Goal: Use online tool/utility: Utilize a website feature to perform a specific function

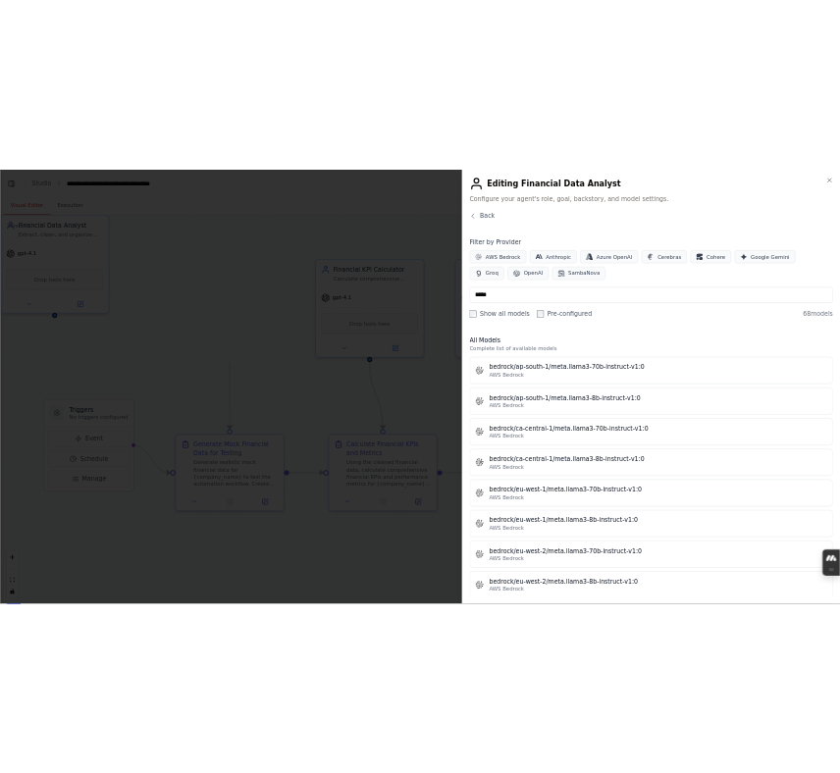
scroll to position [14969, 0]
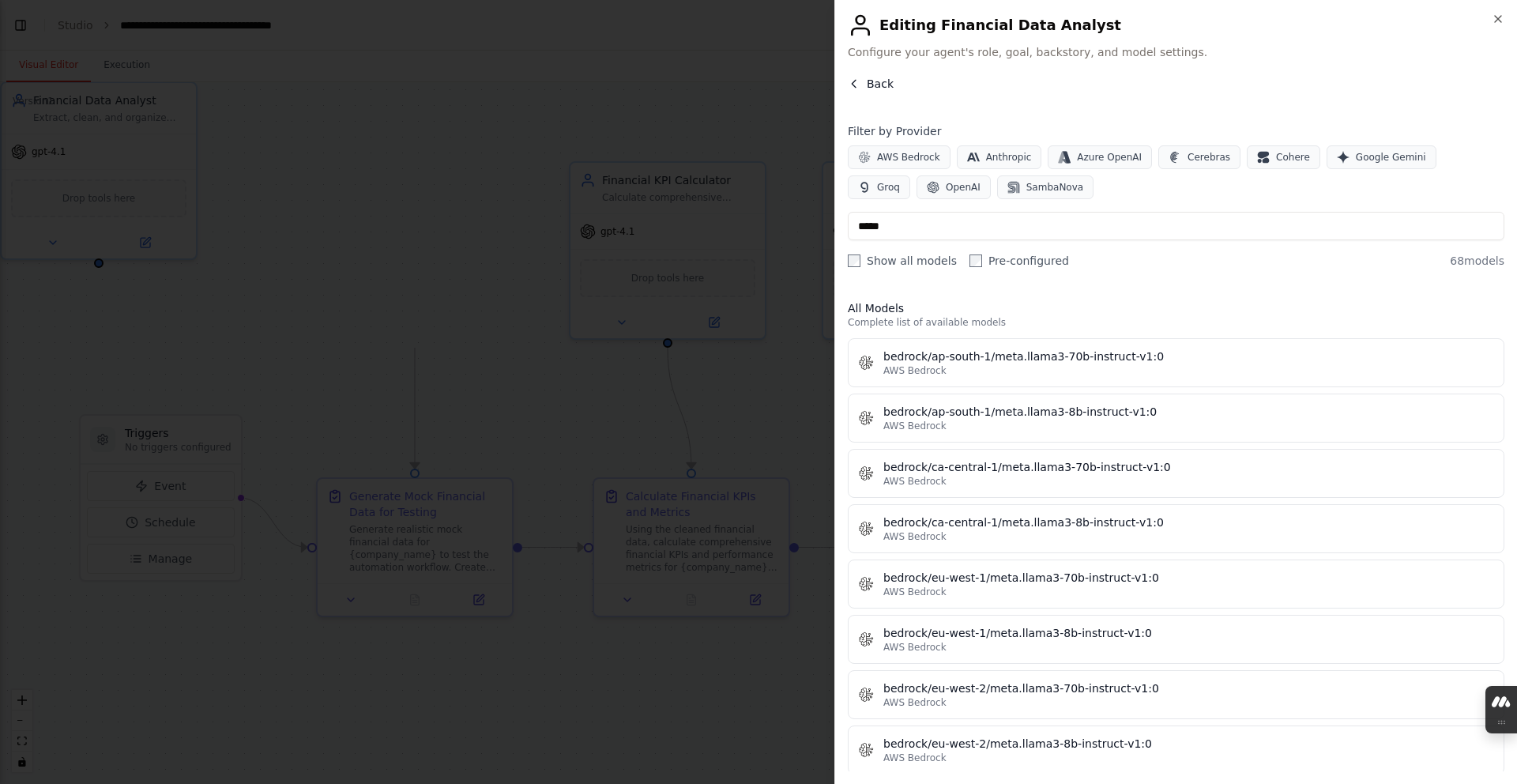
click at [676, 89] on icon "button" at bounding box center [854, 84] width 13 height 13
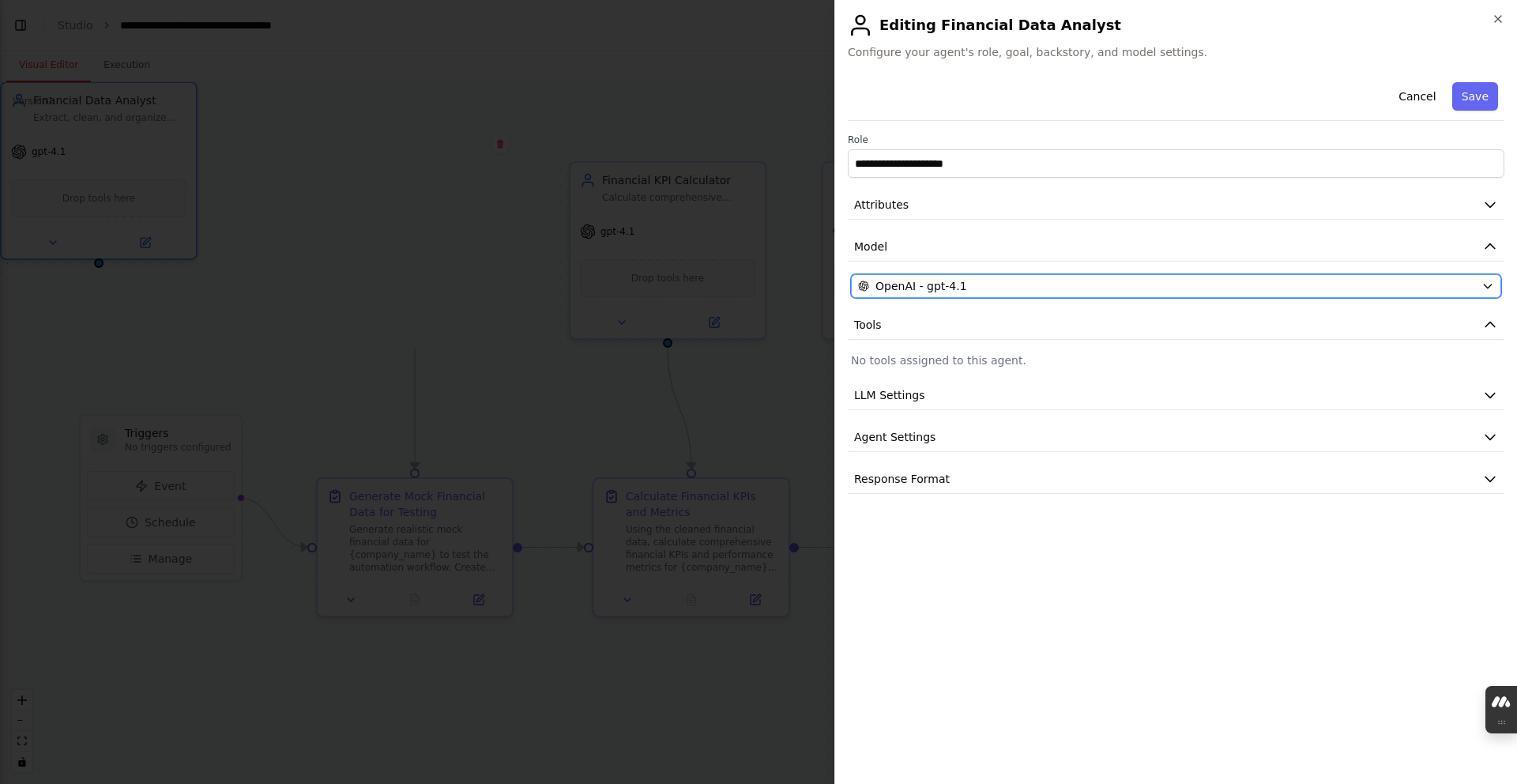
click at [676, 278] on div "OpenAI - gpt-4.1" at bounding box center [1167, 286] width 617 height 16
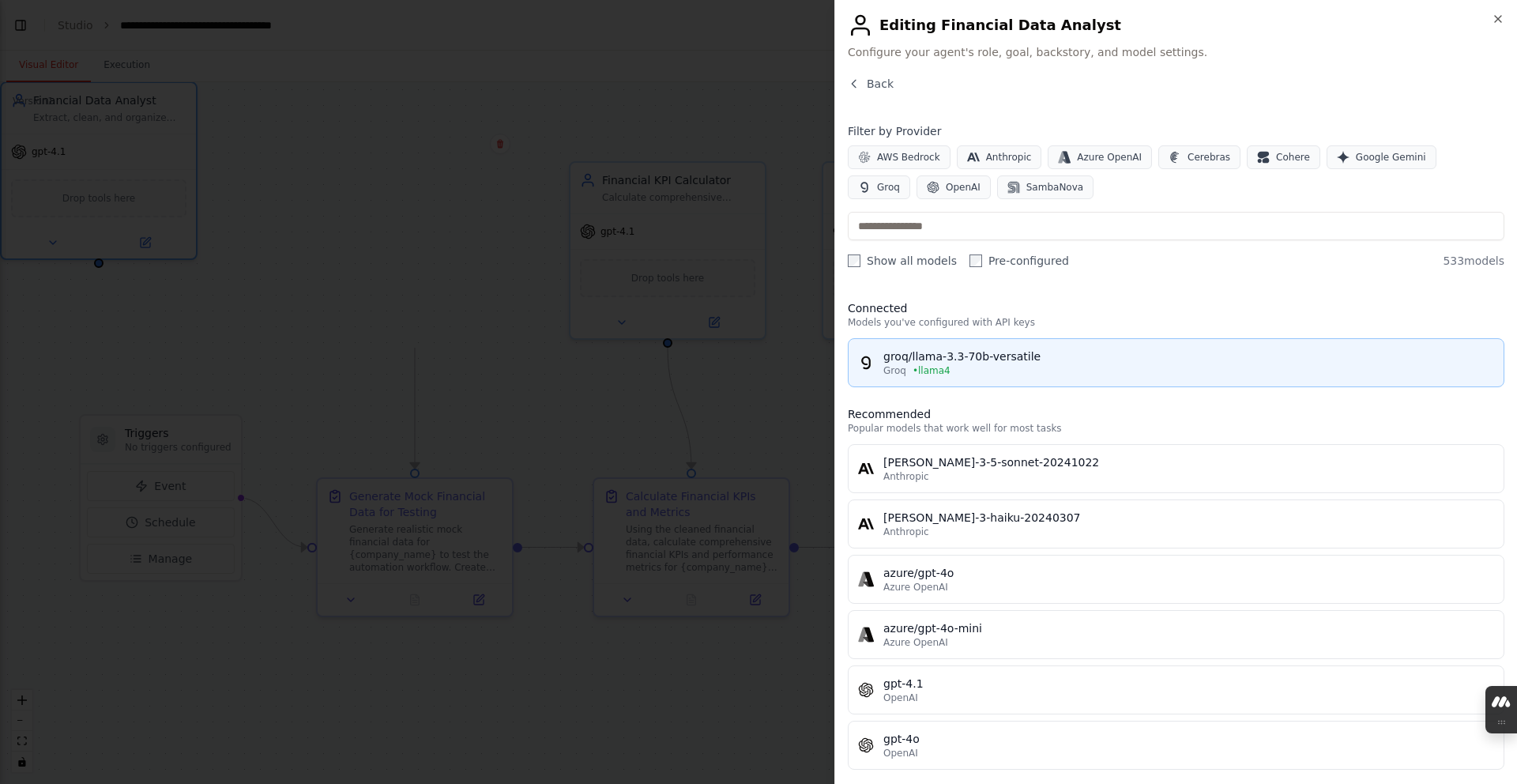
click at [676, 345] on button "groq/llama-3.3-70b-versatile Groq • llama4" at bounding box center [1176, 362] width 657 height 49
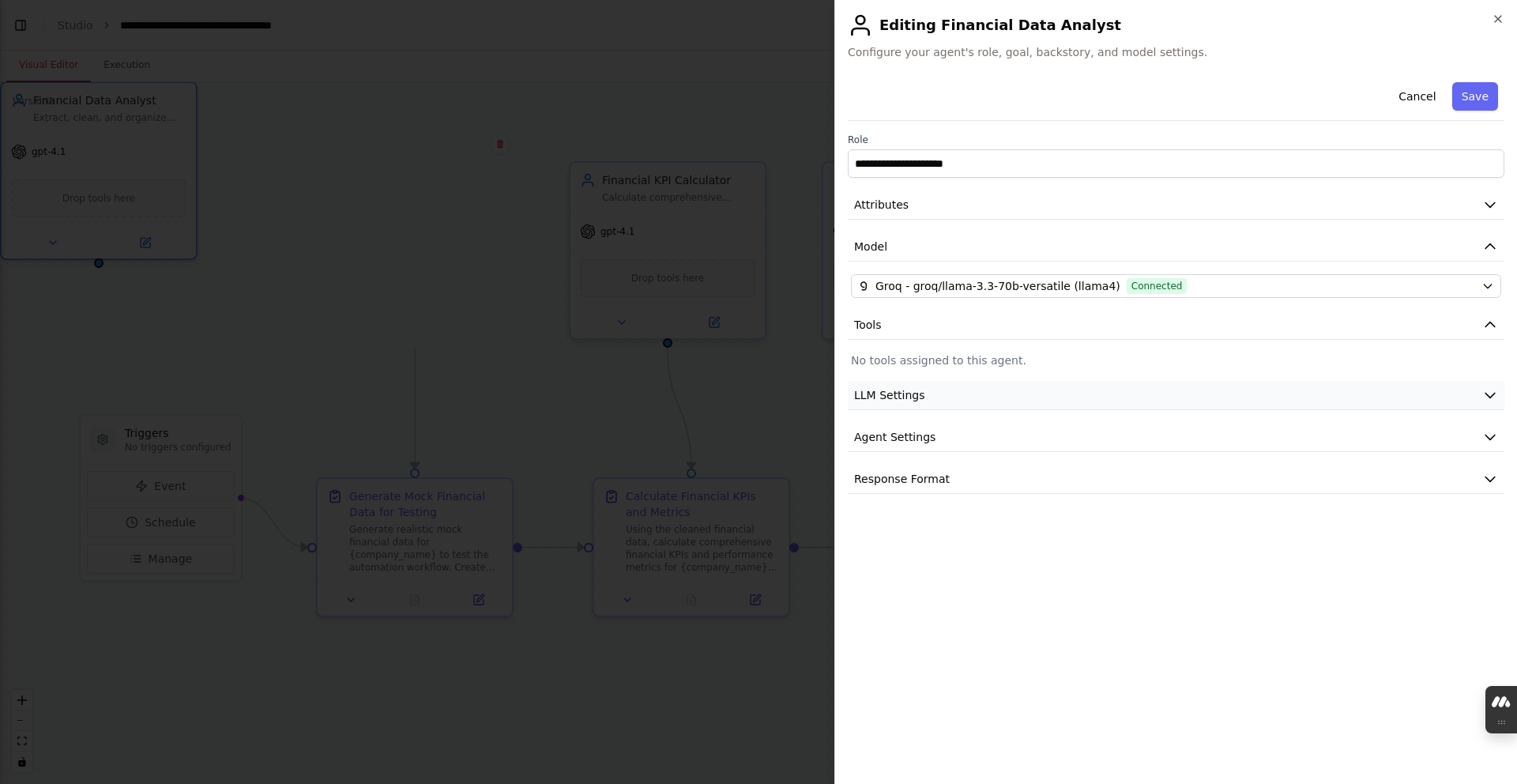
click at [676, 383] on button "LLM Settings" at bounding box center [1176, 395] width 657 height 29
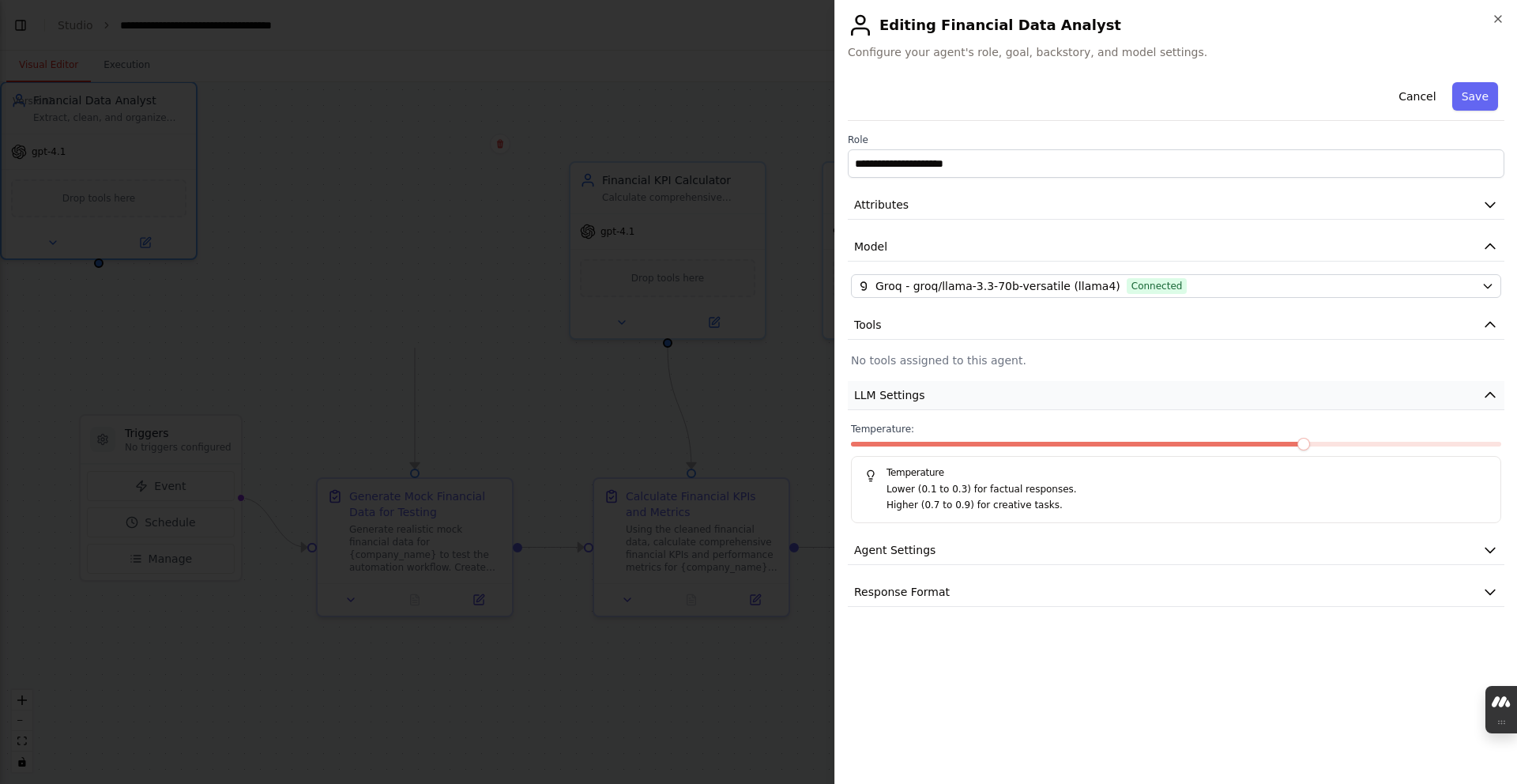
click at [676, 383] on button "LLM Settings" at bounding box center [1176, 395] width 657 height 29
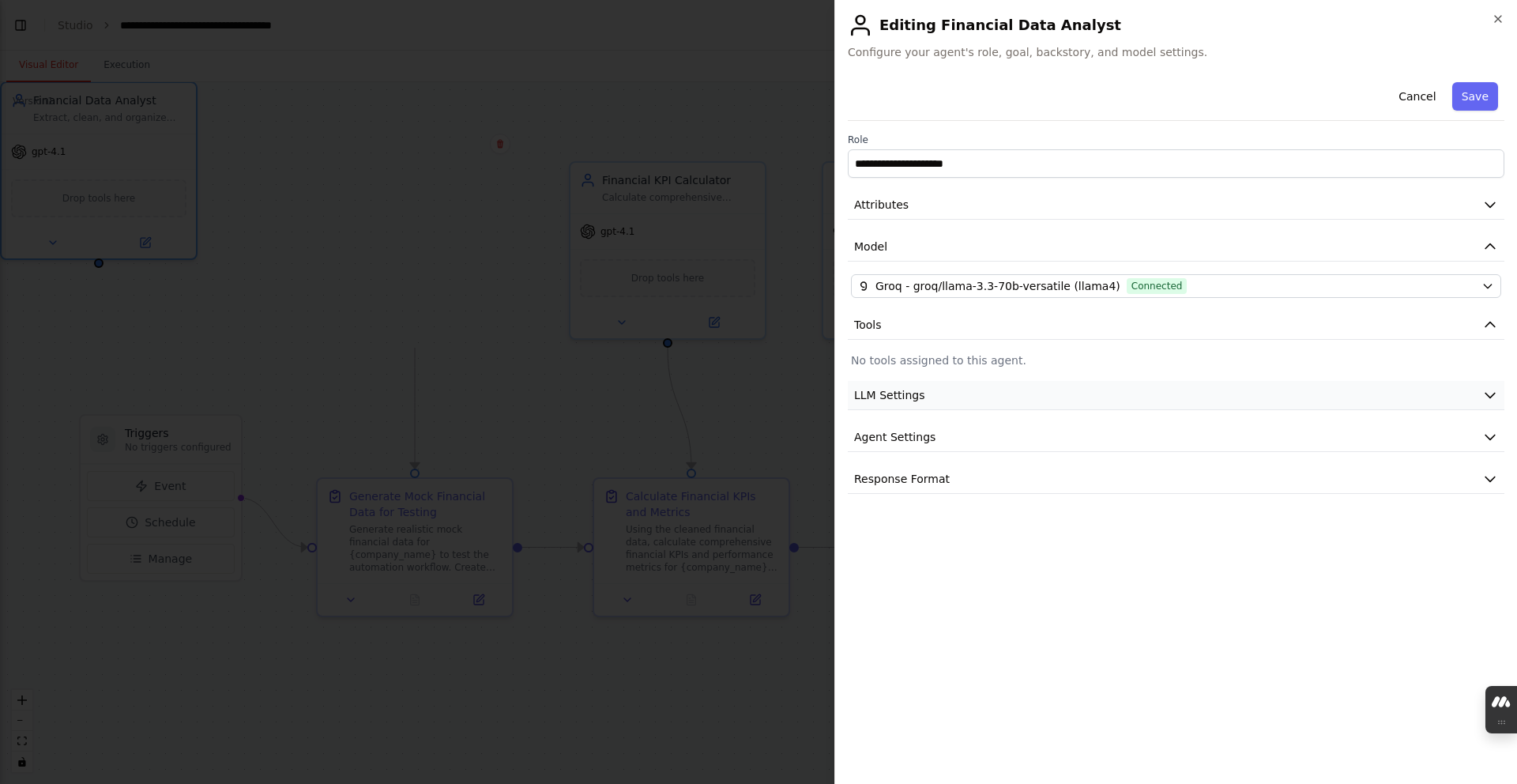
click at [676, 383] on button "LLM Settings" at bounding box center [1176, 395] width 657 height 29
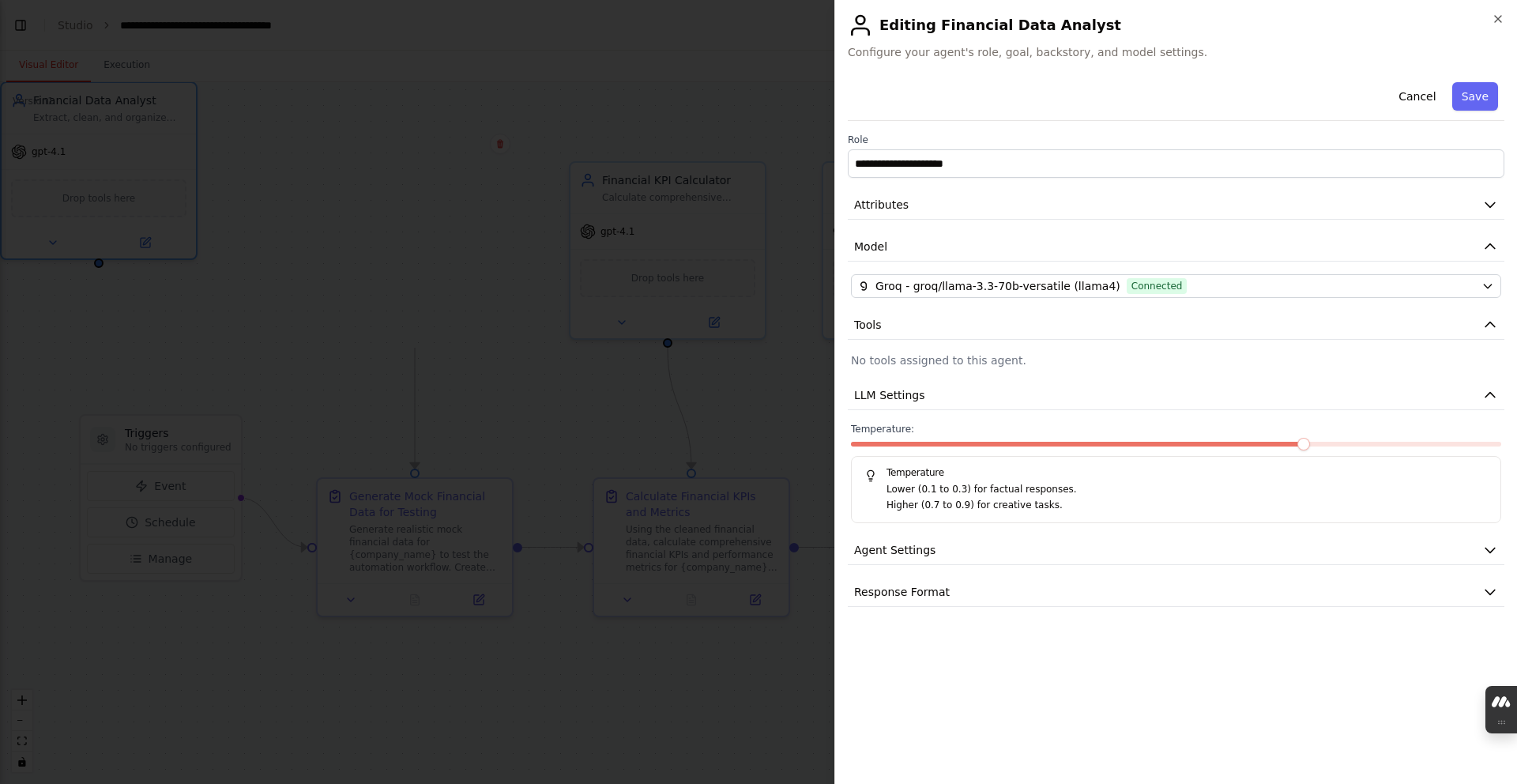
click at [676, 448] on span at bounding box center [1304, 444] width 13 height 13
click at [676, 448] on div at bounding box center [1176, 448] width 651 height 11
click at [676, 440] on span at bounding box center [1304, 444] width 13 height 13
click at [676, 440] on div "Temperature: Temperature Lower (0.1 to 0.3) for factual responses. Higher (0.7 …" at bounding box center [1176, 472] width 651 height 101
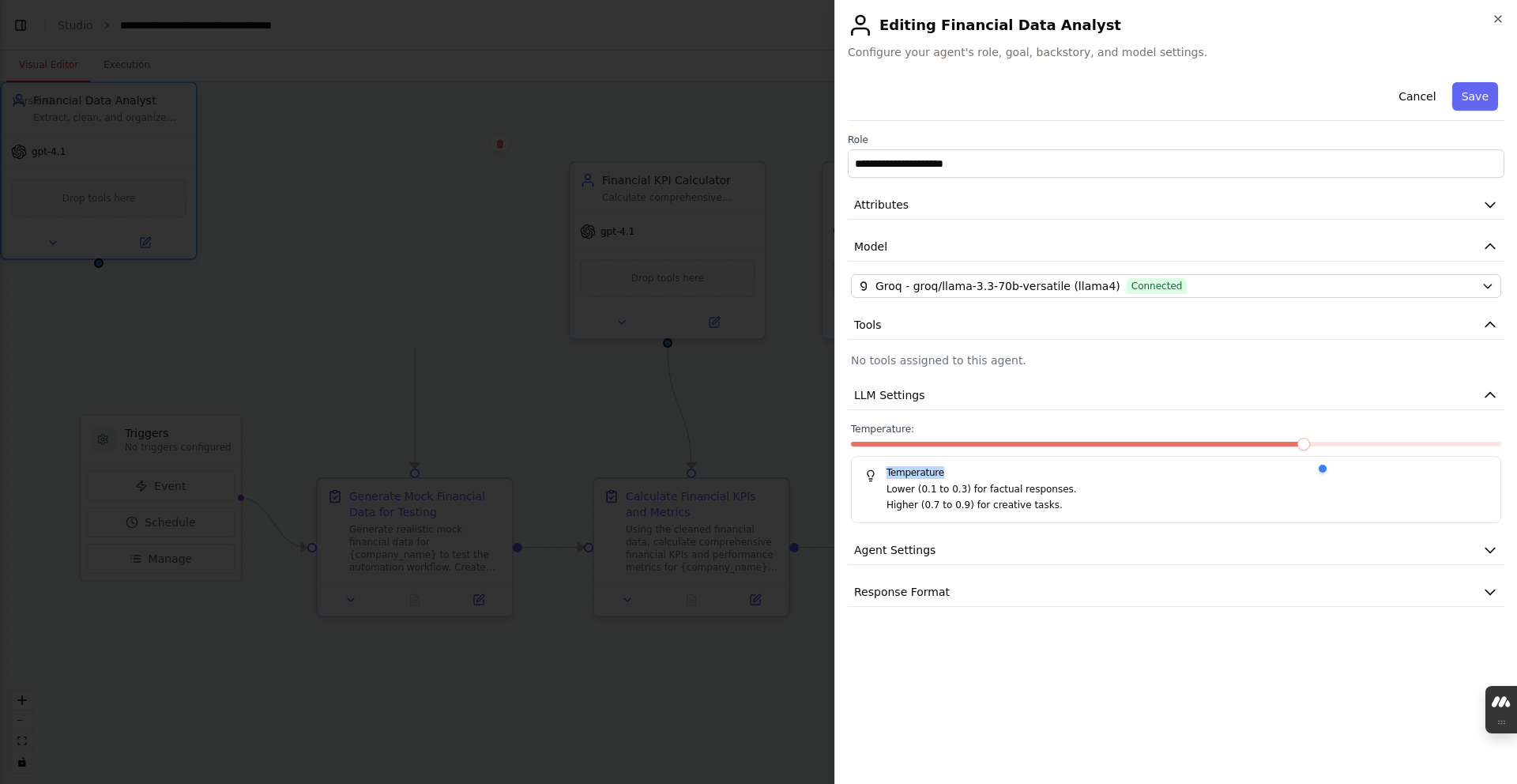
click at [676, 439] on span at bounding box center [1304, 444] width 13 height 13
drag, startPoint x: 1323, startPoint y: 430, endPoint x: 1310, endPoint y: 425, distance: 13.9
click at [676, 430] on label "Temperature:" at bounding box center [1176, 429] width 651 height 13
click at [676, 105] on button "Save" at bounding box center [1475, 96] width 46 height 28
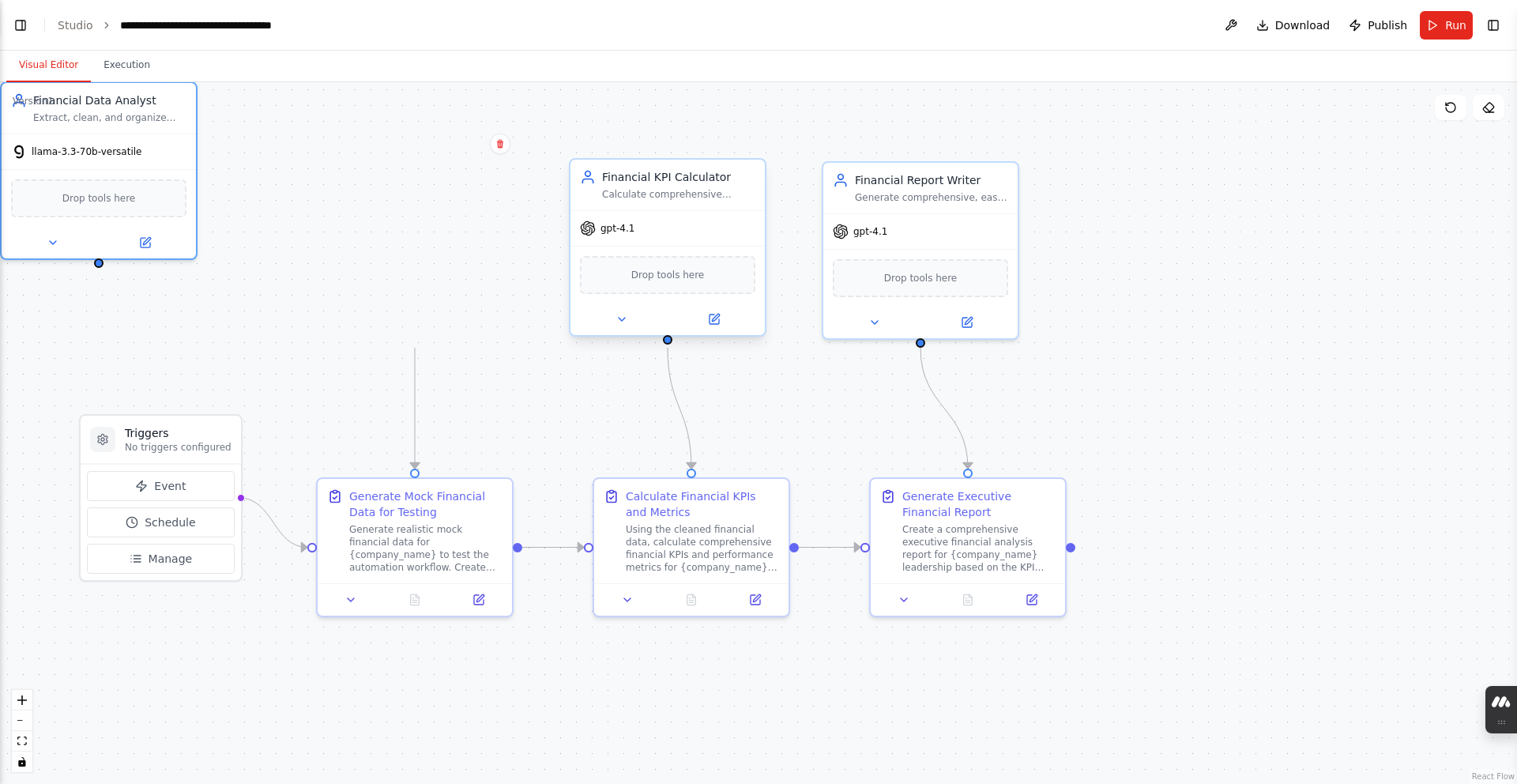
click at [676, 228] on div "gpt-4.1" at bounding box center [668, 228] width 194 height 35
click at [676, 319] on button at bounding box center [713, 320] width 89 height 19
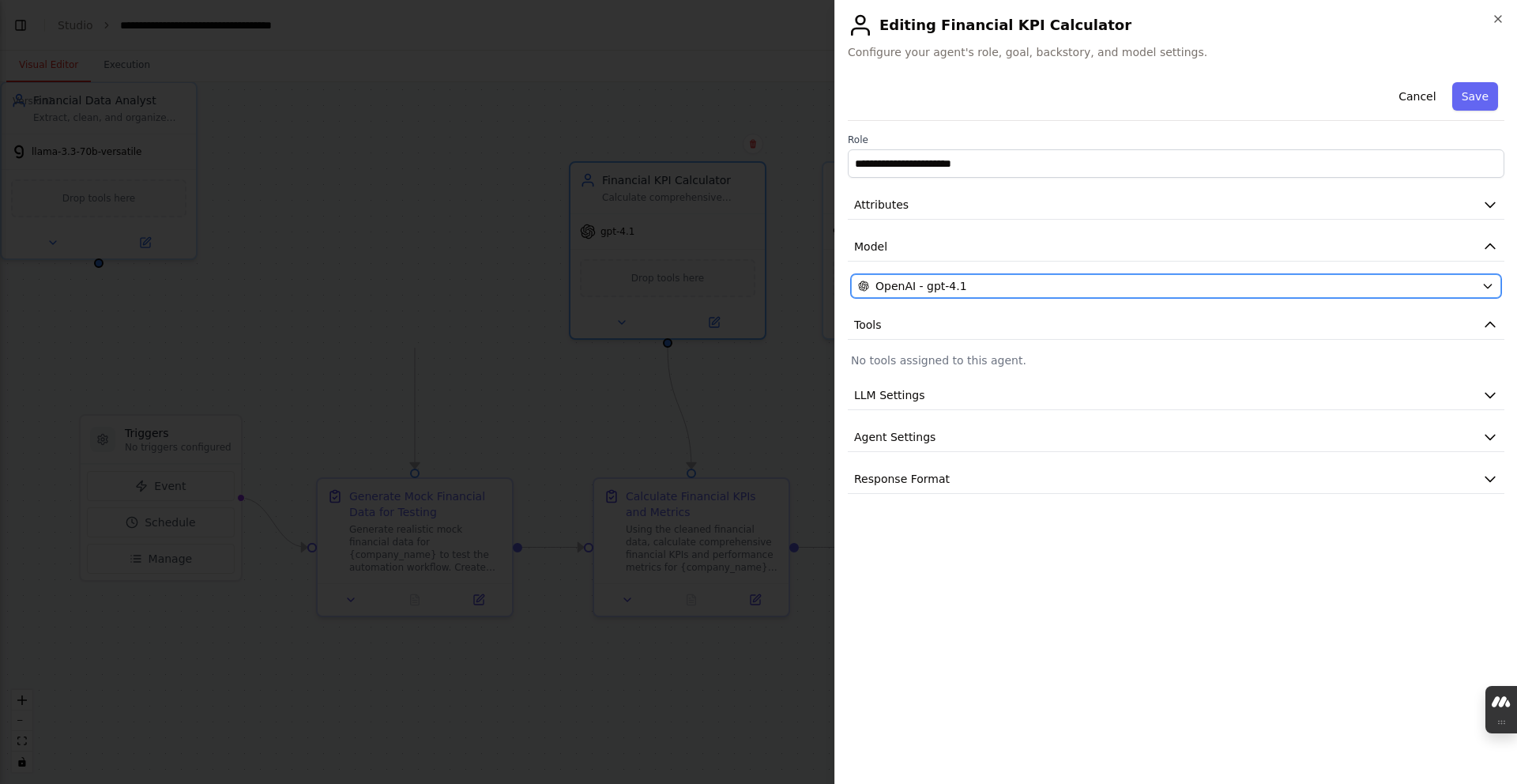
click at [676, 288] on div "OpenAI - gpt-4.1" at bounding box center [1167, 286] width 617 height 16
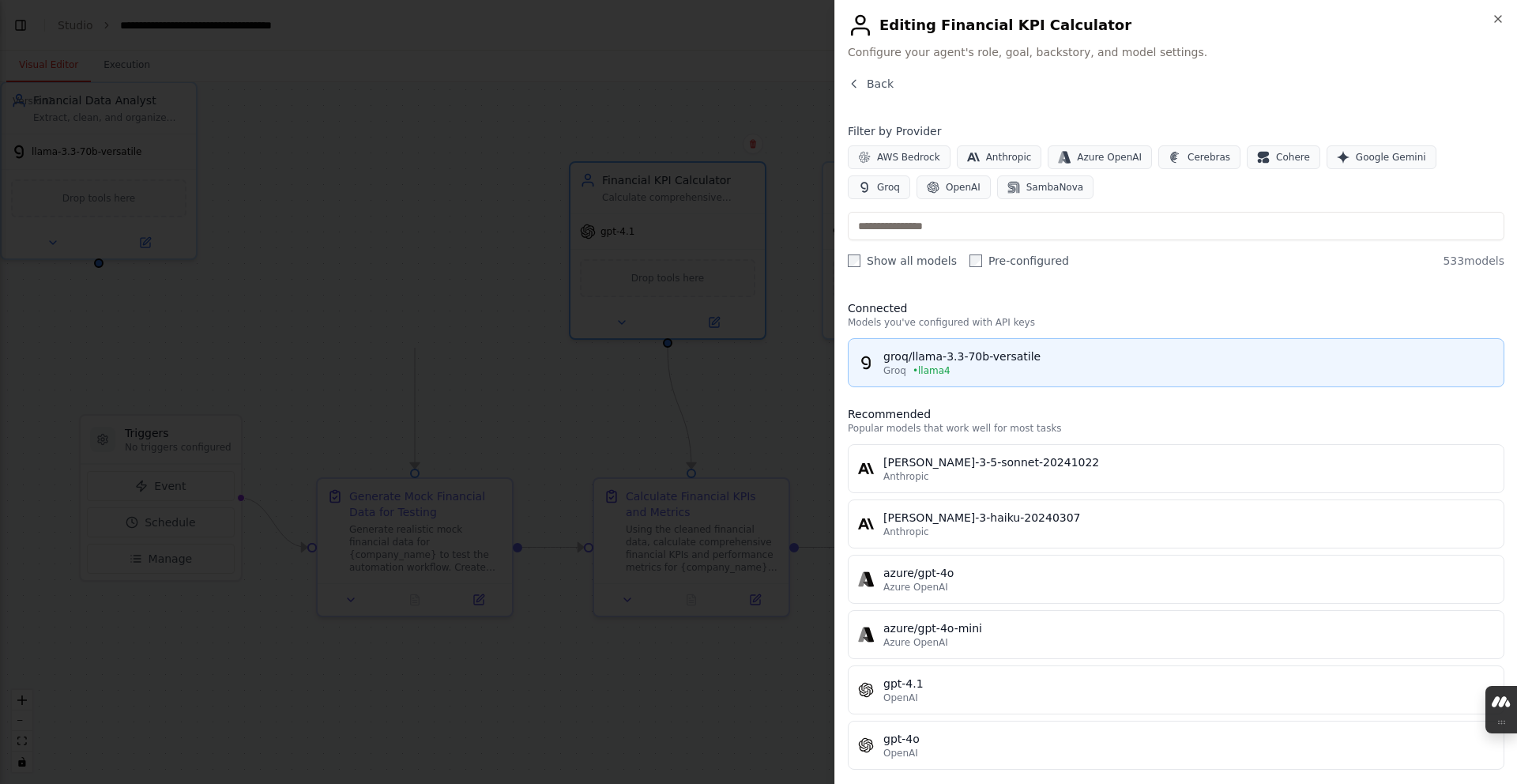
click at [676, 355] on div "groq/llama-3.3-70b-versatile" at bounding box center [1188, 357] width 611 height 16
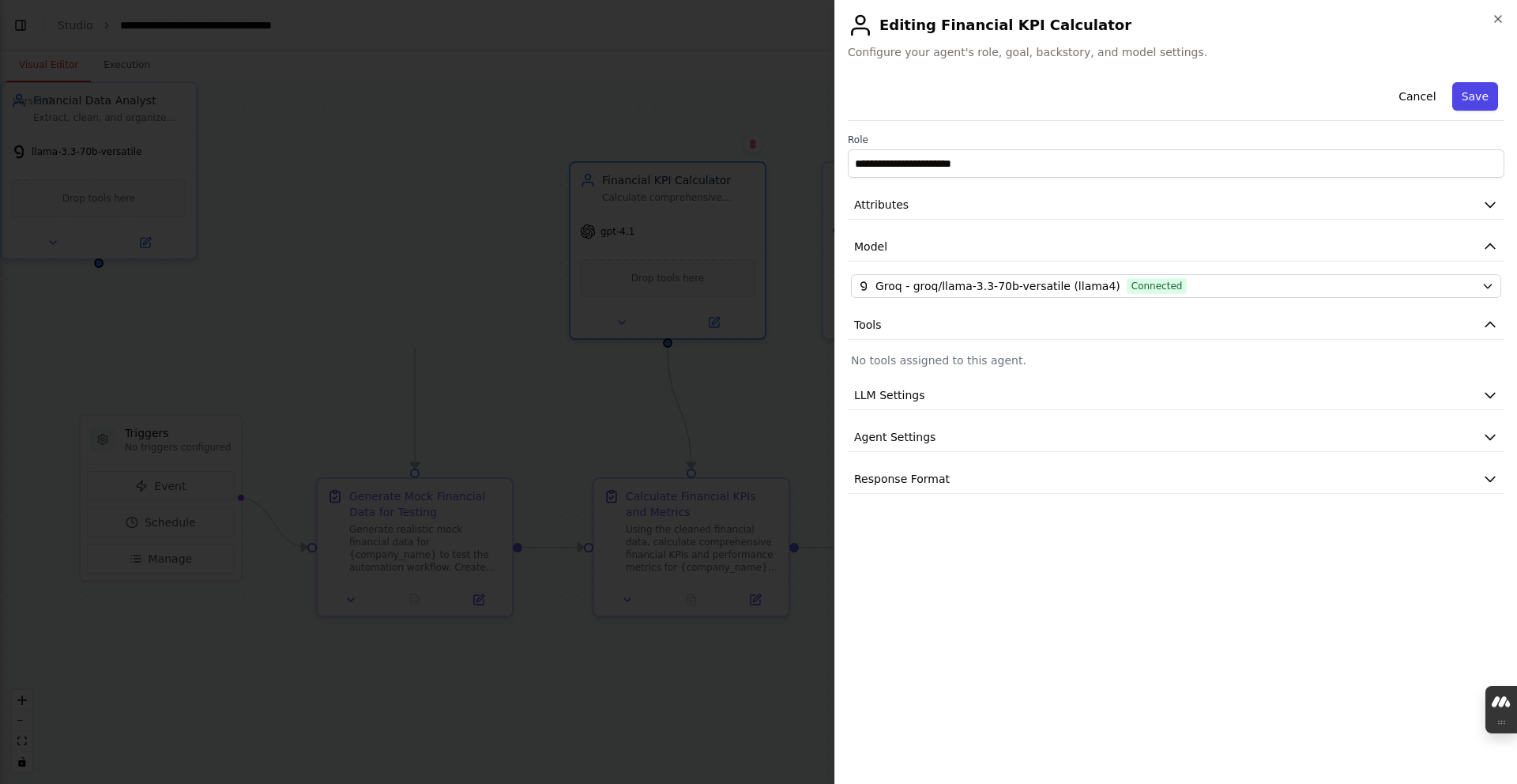
click at [676, 106] on button "Save" at bounding box center [1475, 96] width 46 height 28
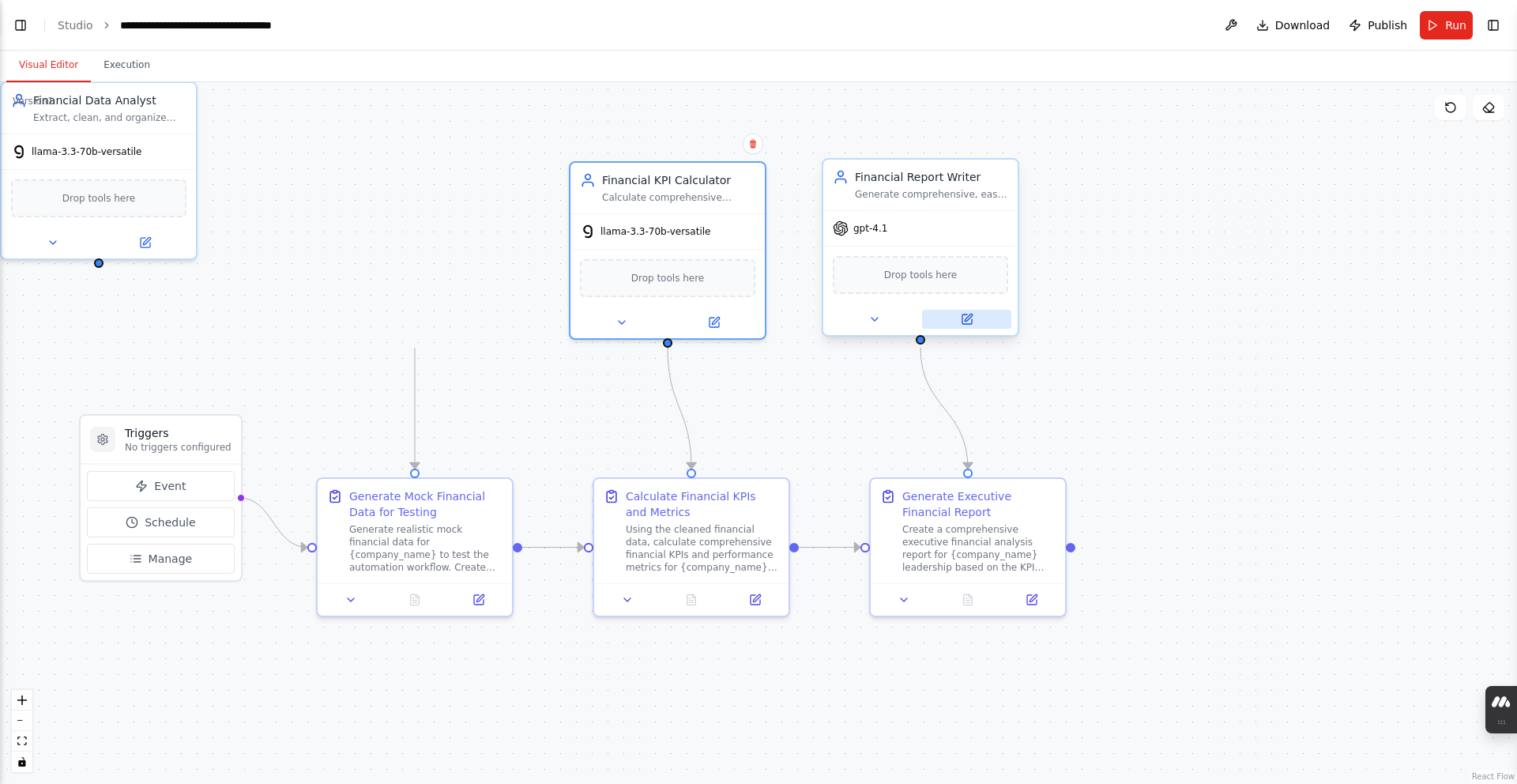
click at [676, 317] on icon at bounding box center [968, 317] width 7 height 7
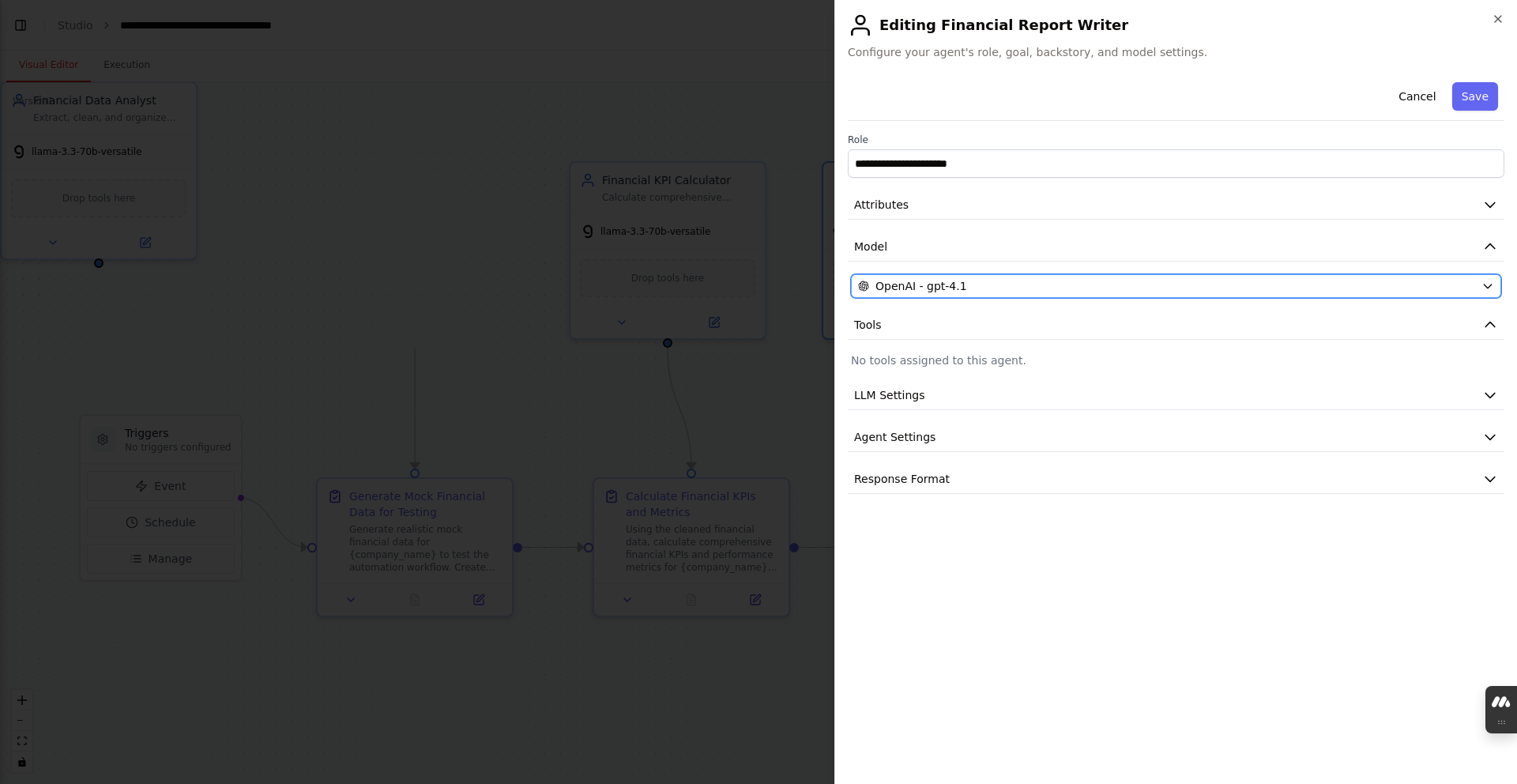
click at [676, 283] on div "OpenAI - gpt-4.1" at bounding box center [1167, 286] width 617 height 16
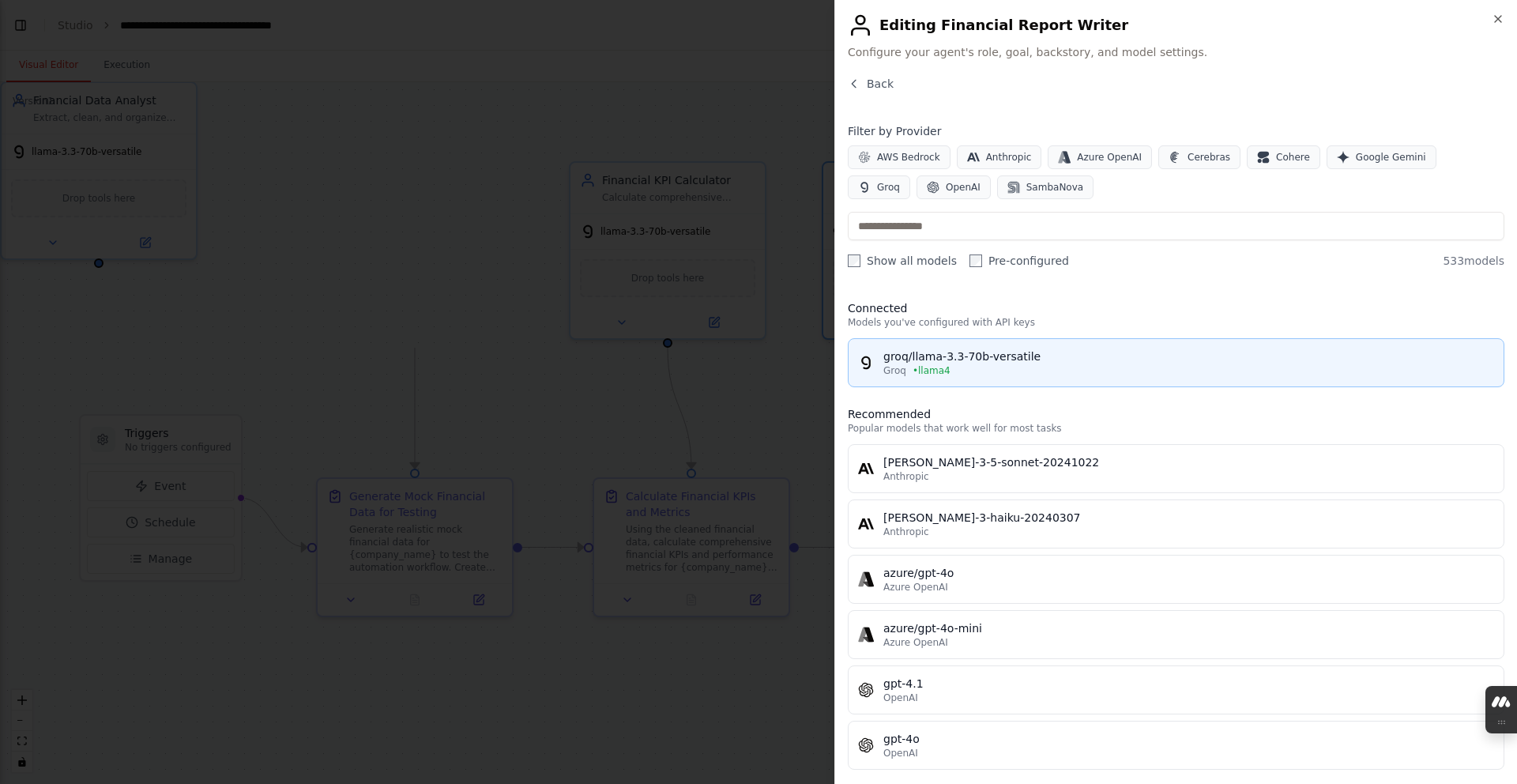
click at [676, 345] on button "groq/llama-3.3-70b-versatile Groq • llama4" at bounding box center [1176, 362] width 657 height 49
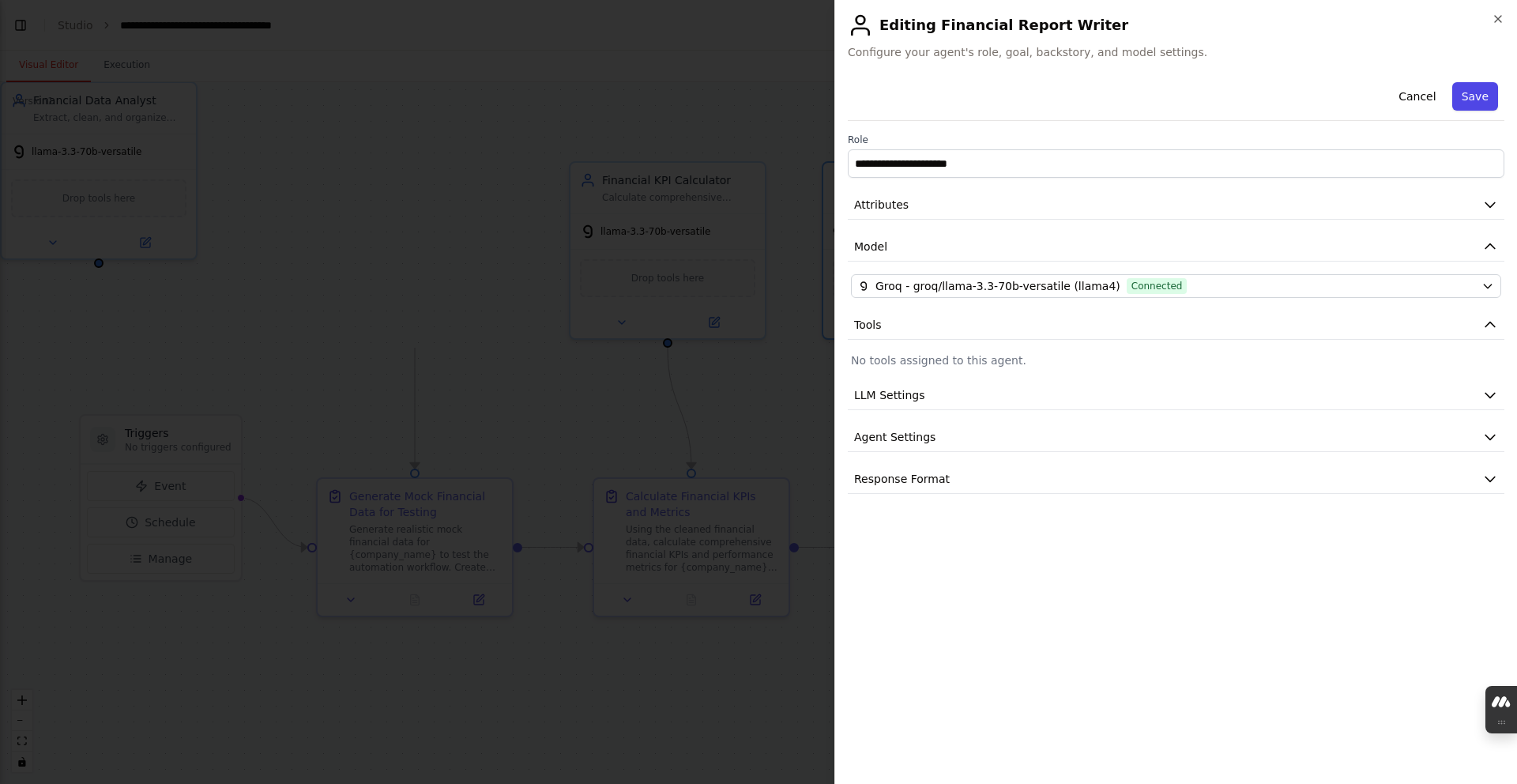
click at [676, 105] on button "Save" at bounding box center [1475, 96] width 46 height 28
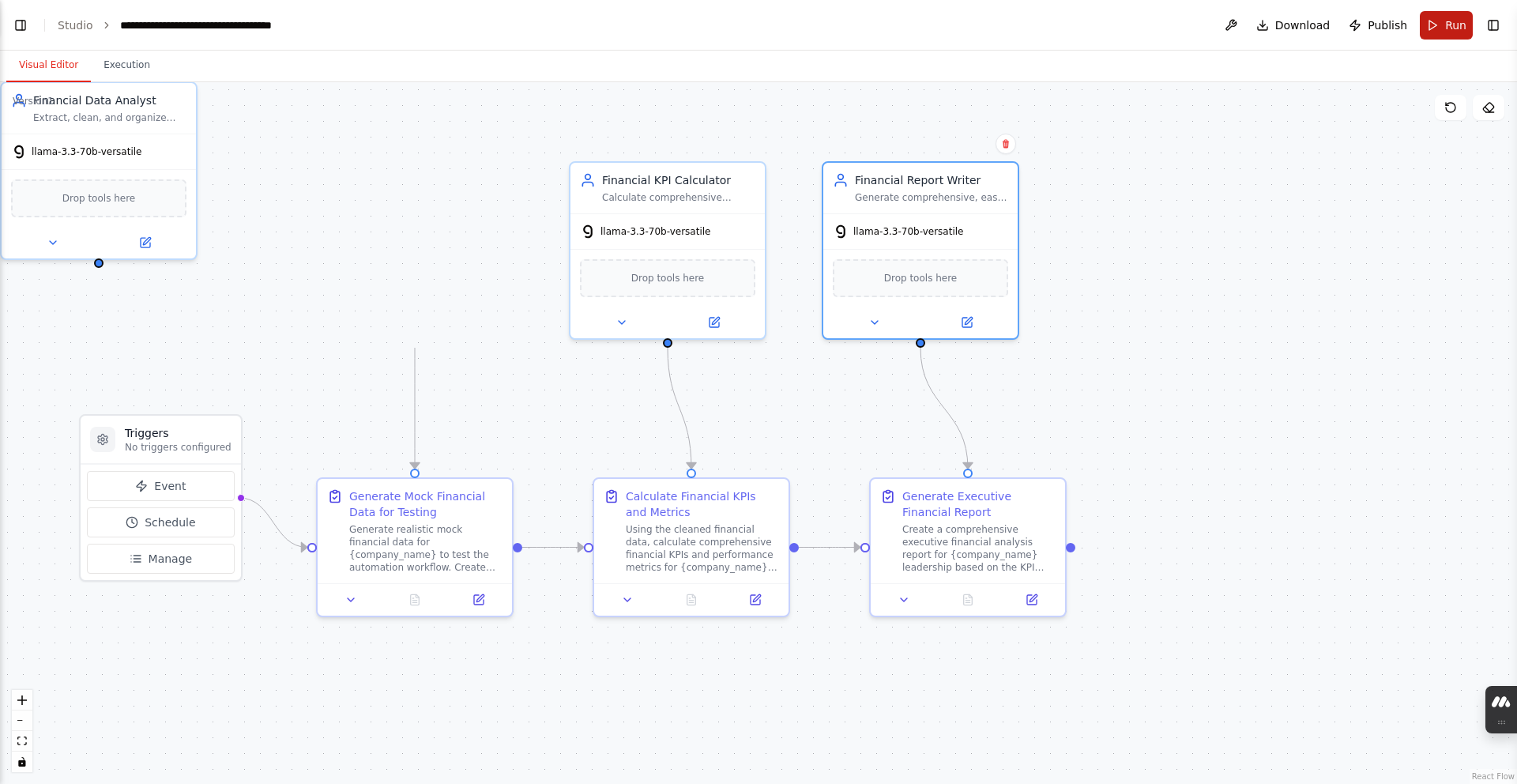
click at [676, 20] on button "Run" at bounding box center [1447, 25] width 53 height 28
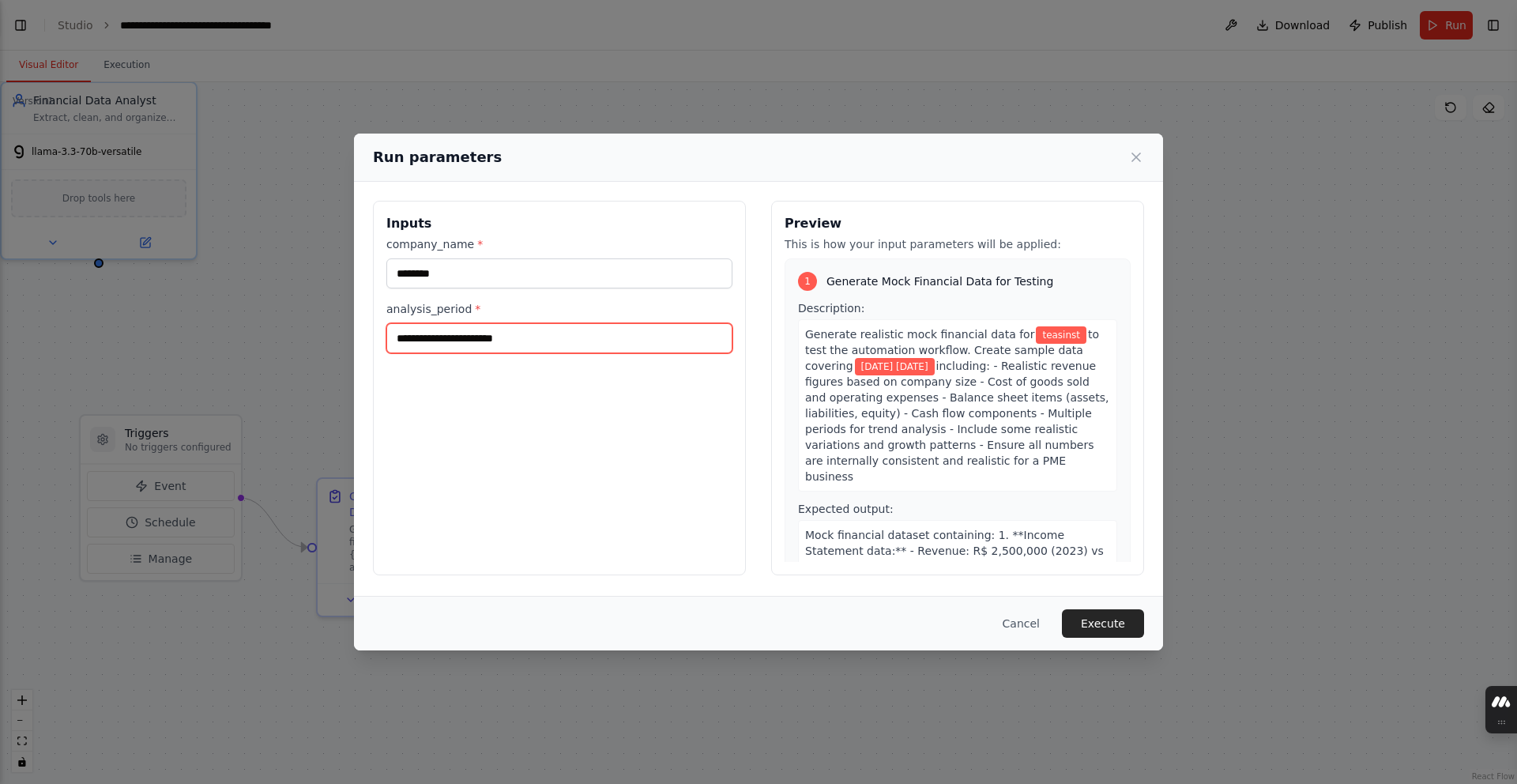
click at [463, 330] on input "**********" at bounding box center [560, 337] width 346 height 30
type input "**********"
click at [676, 621] on button "Execute" at bounding box center [1103, 623] width 82 height 28
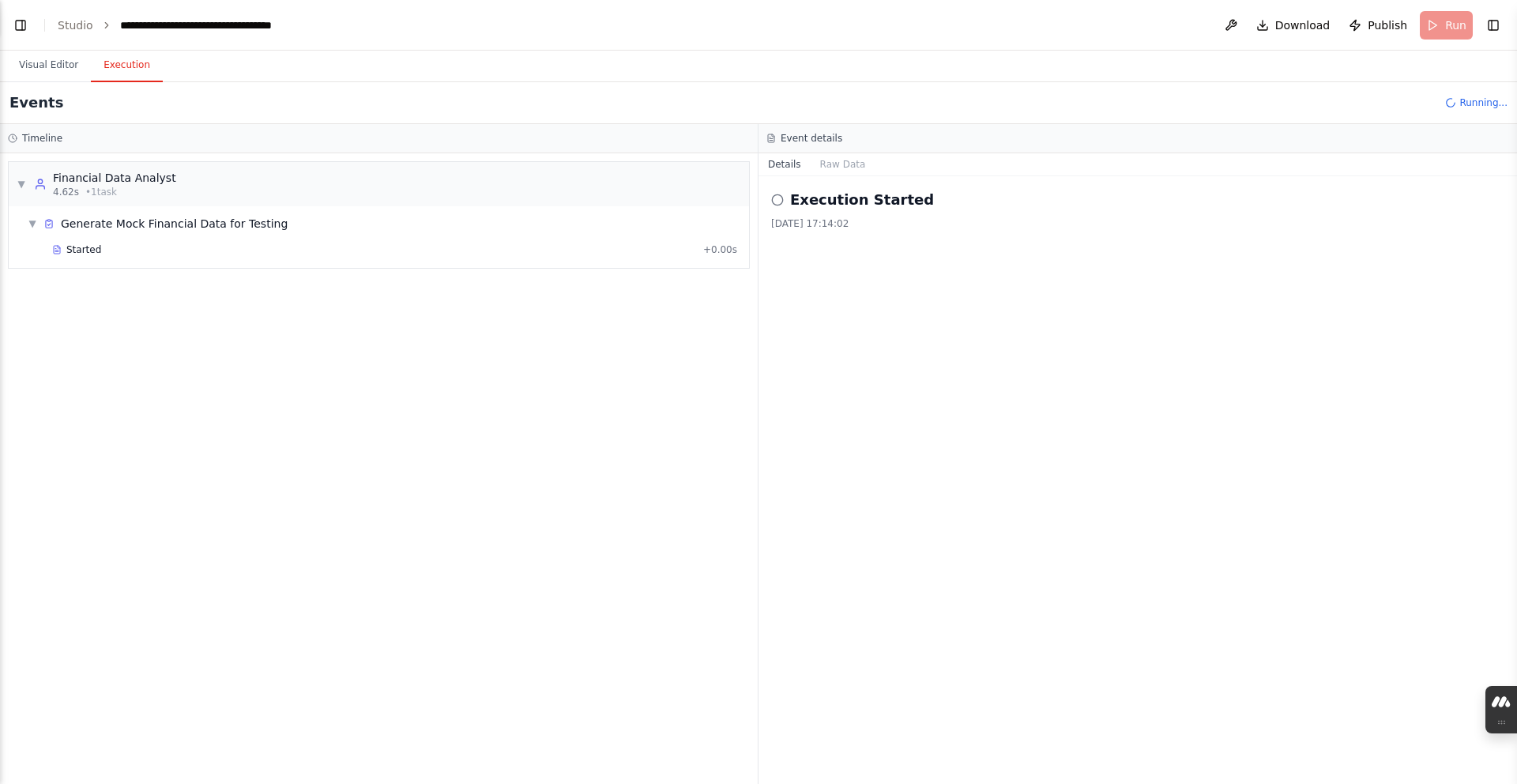
click at [676, 167] on button "Details" at bounding box center [784, 163] width 52 height 22
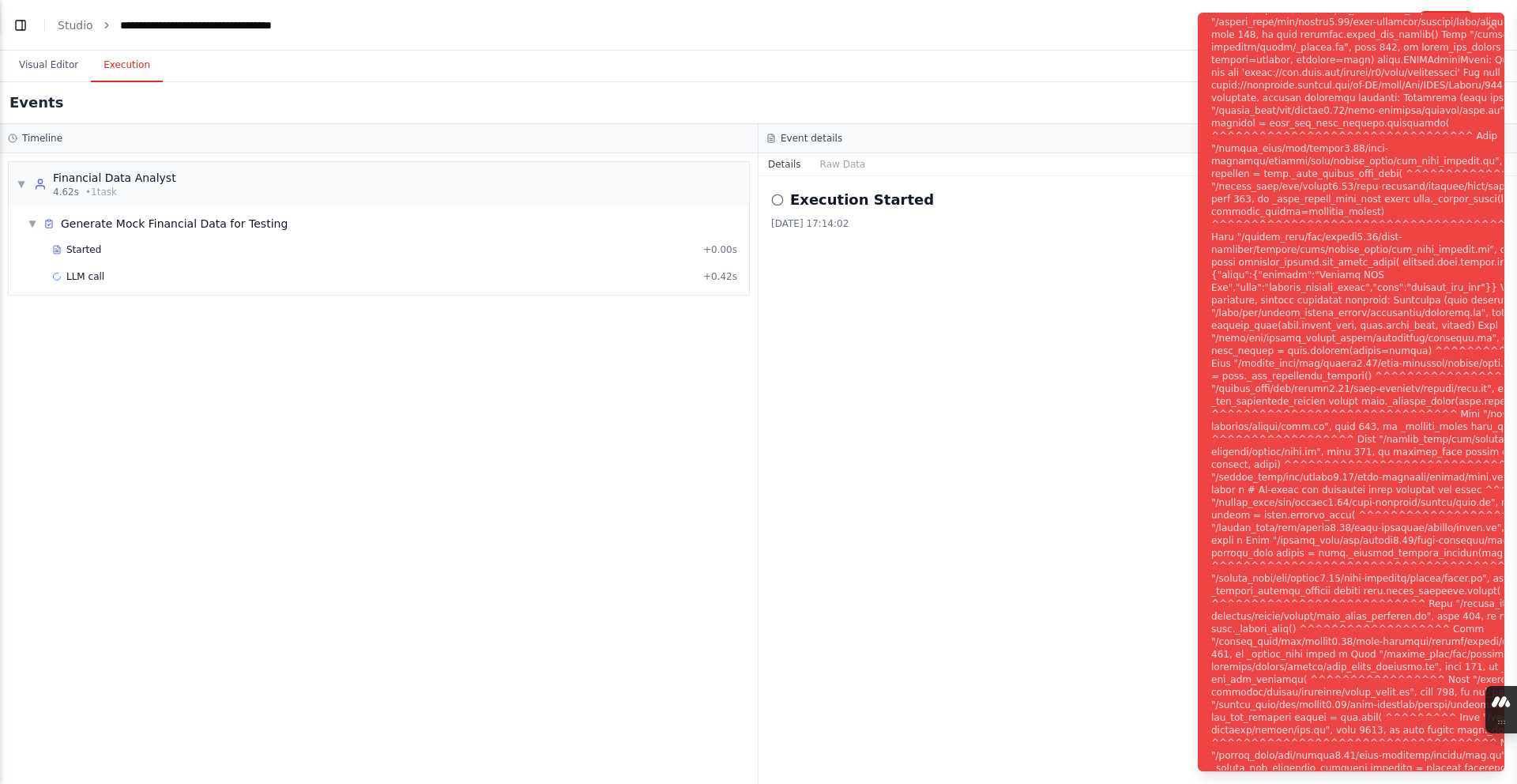
click at [676, 427] on div "Notifications (F8)" at bounding box center [1434, 401] width 445 height 1049
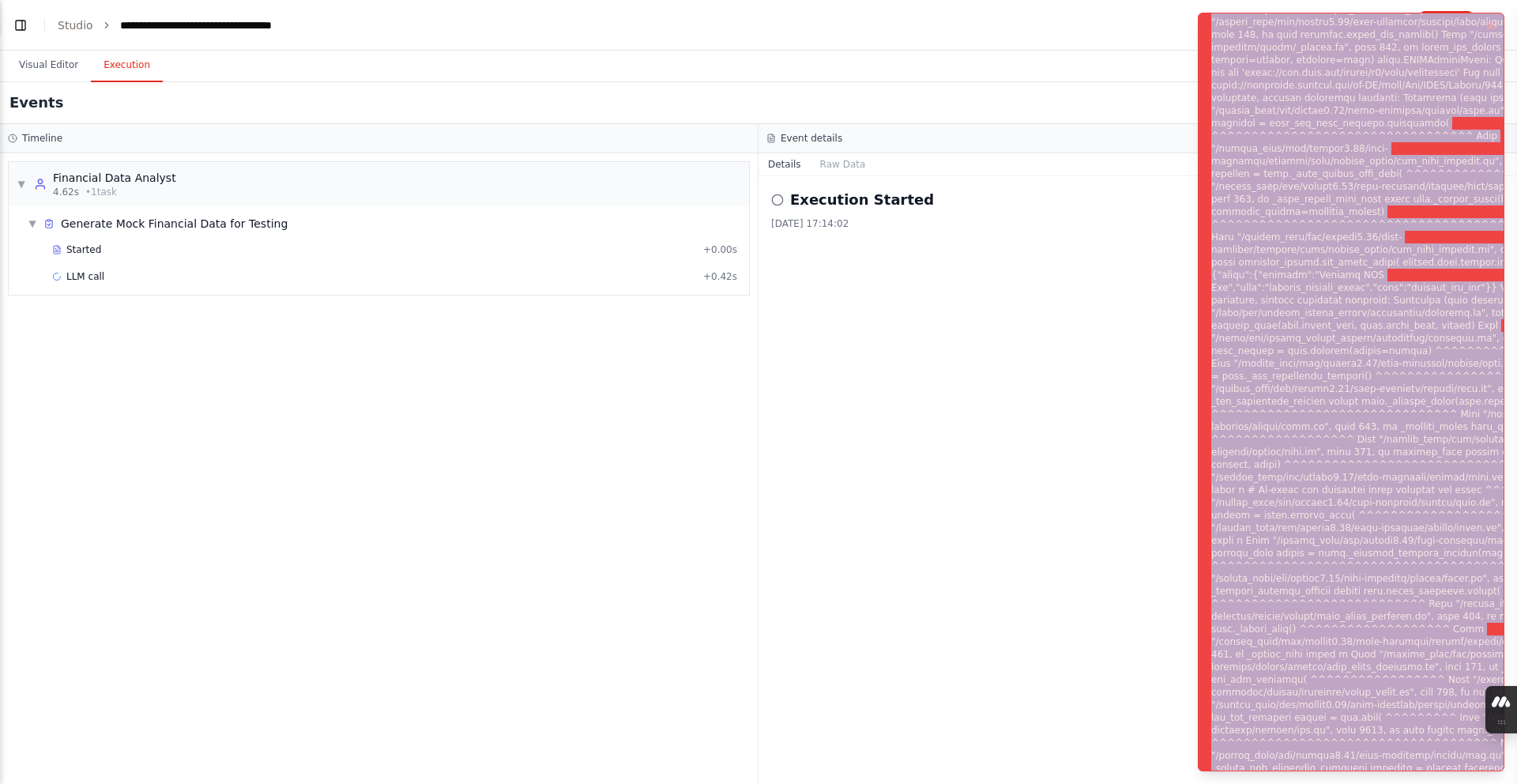
click at [676, 427] on div "Notifications (F8)" at bounding box center [1434, 401] width 445 height 1049
copy div "Subprocess execution failed: Subprocess failed with return code 1. STDERR: Buil…"
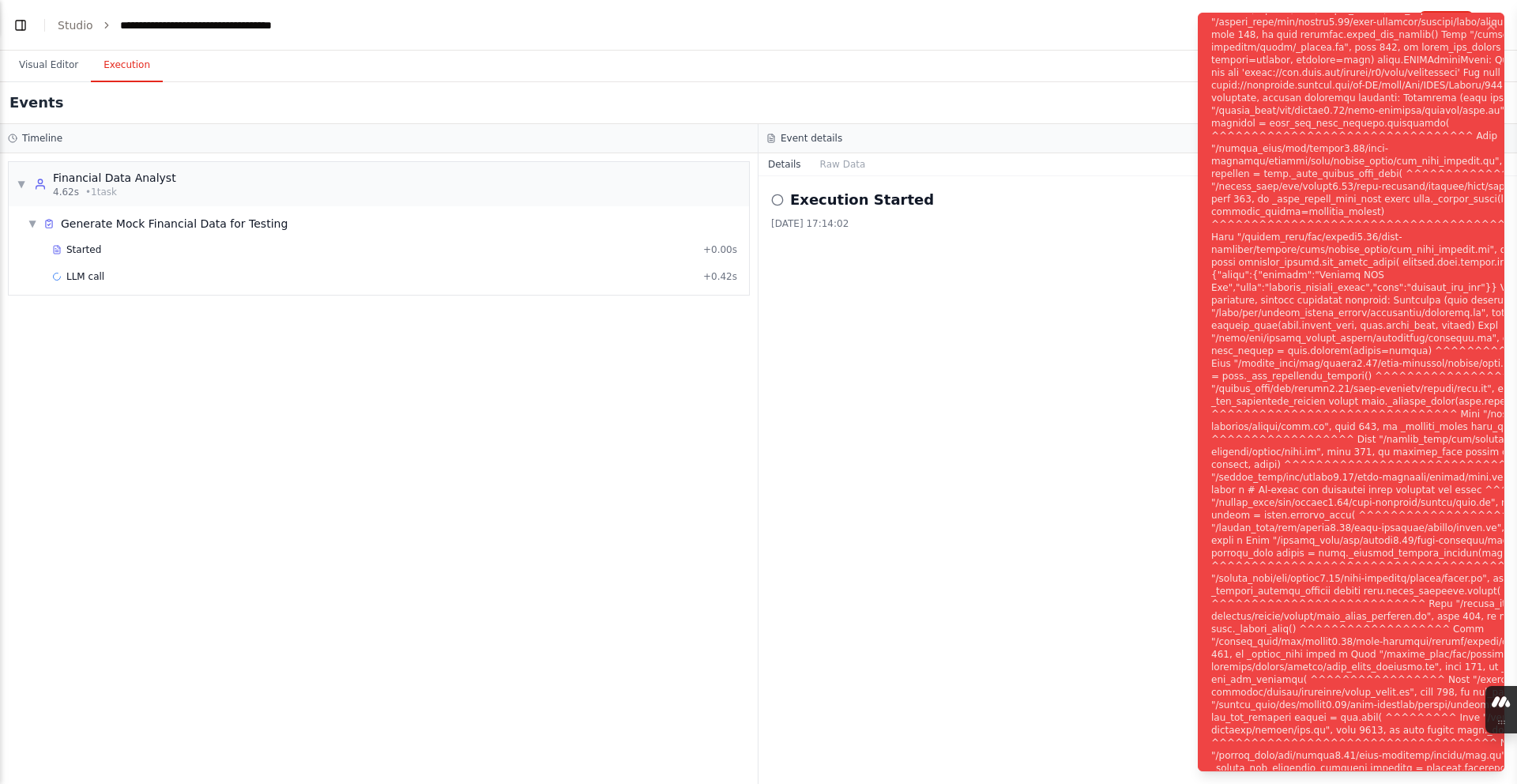
click at [676, 373] on div "Execution Started [DATE] 17:14:02" at bounding box center [1138, 480] width 758 height 608
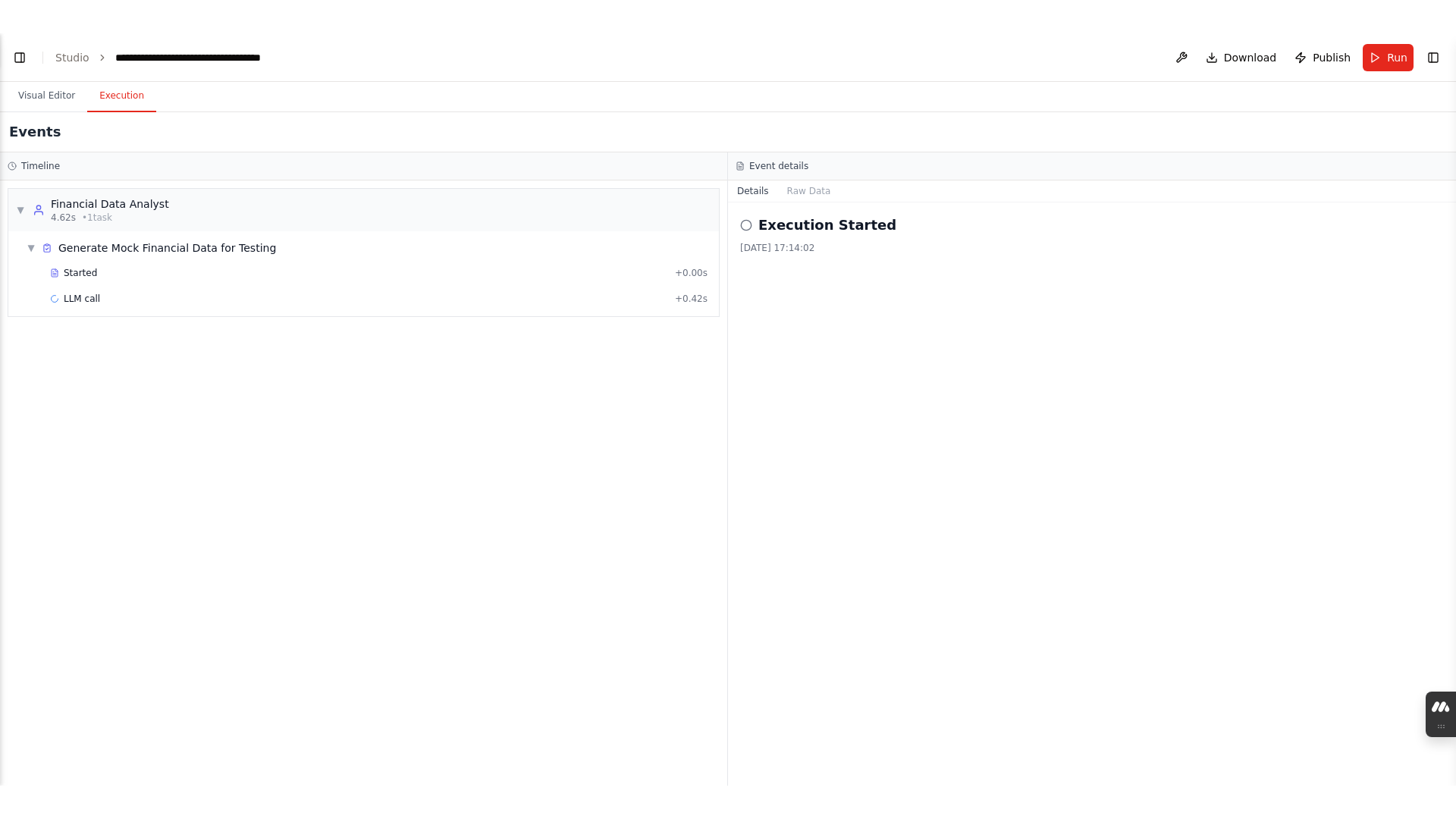
scroll to position [13544, 0]
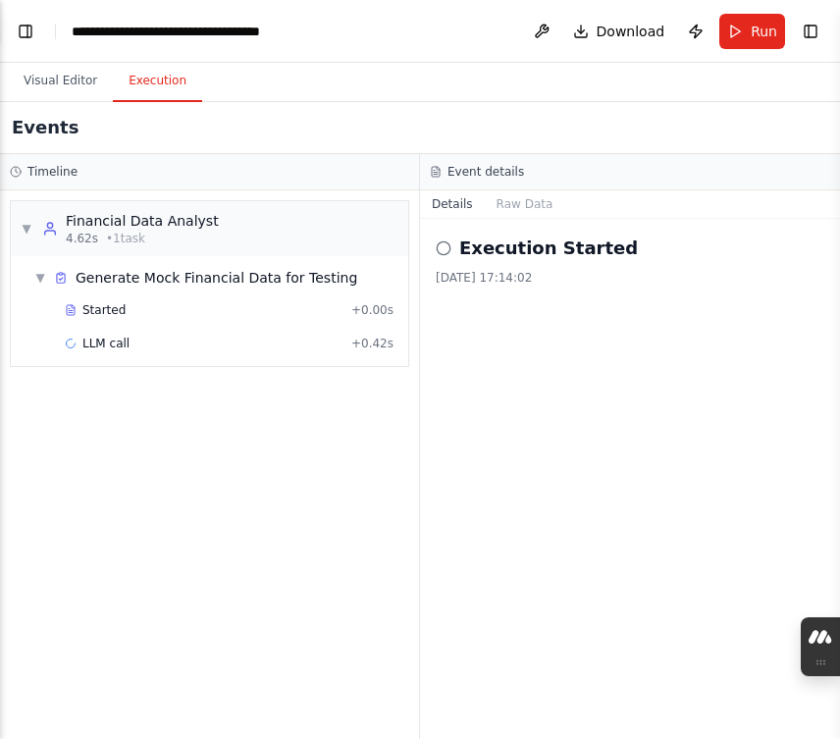
drag, startPoint x: 646, startPoint y: 722, endPoint x: 644, endPoint y: 676, distance: 46.2
click at [644, 679] on div "Execution Started [DATE] 17:14:02" at bounding box center [630, 479] width 420 height 520
click at [644, 676] on div "Execution Started [DATE] 17:14:02" at bounding box center [630, 479] width 420 height 520
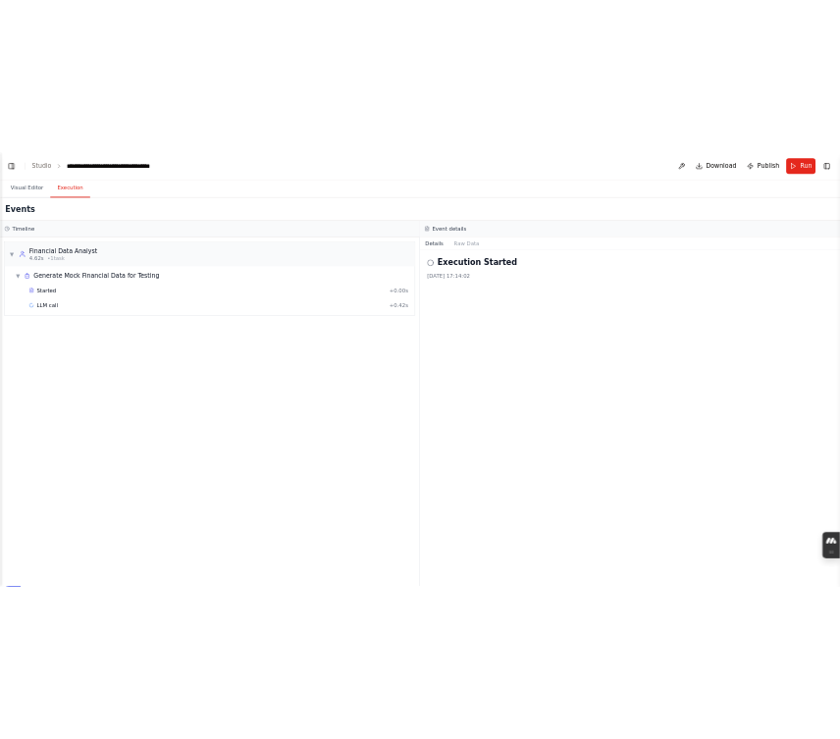
scroll to position [14969, 0]
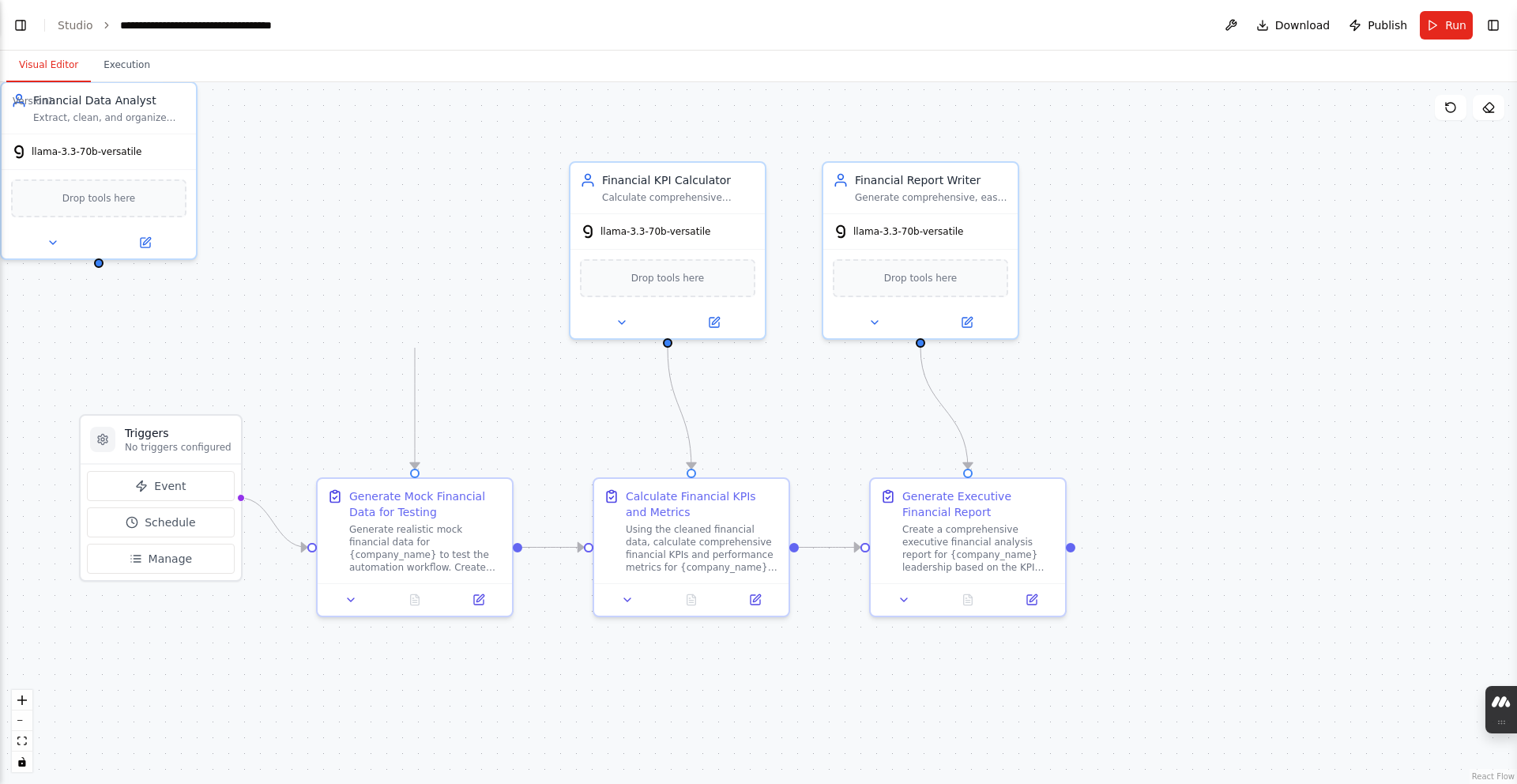
click at [76, 64] on button "Visual Editor" at bounding box center [48, 65] width 85 height 33
click at [187, 166] on div "Drop tools here" at bounding box center [98, 195] width 194 height 58
click at [166, 155] on div "llama-3.3-70b-versatile" at bounding box center [98, 148] width 194 height 35
click at [165, 152] on div "llama-3.3-70b-versatile" at bounding box center [98, 146] width 194 height 35
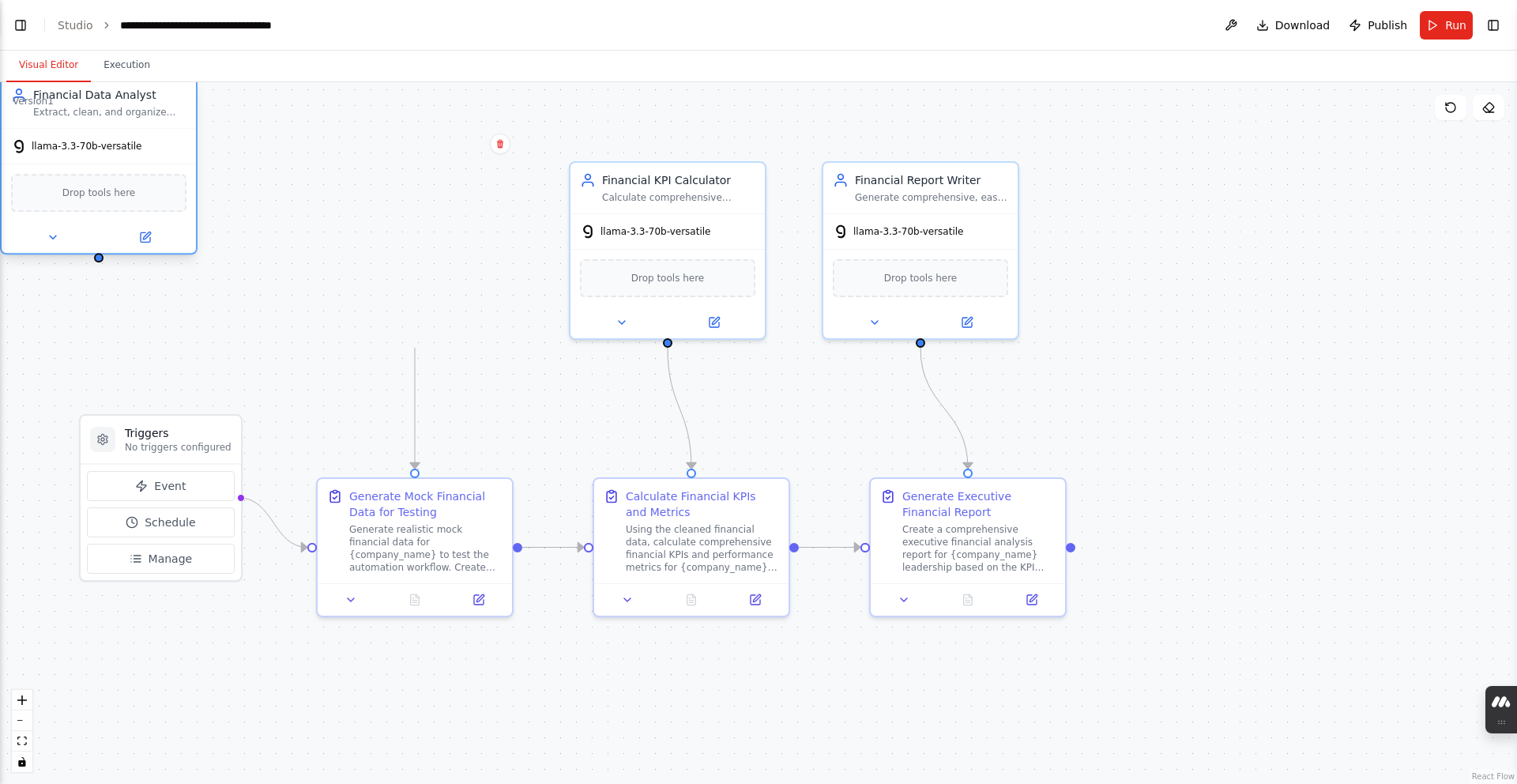
click at [165, 152] on div "llama-3.3-70b-versatile" at bounding box center [98, 146] width 194 height 35
click at [163, 150] on div "llama-3.3-70b-versatile" at bounding box center [98, 146] width 194 height 35
click at [149, 231] on icon at bounding box center [146, 237] width 13 height 13
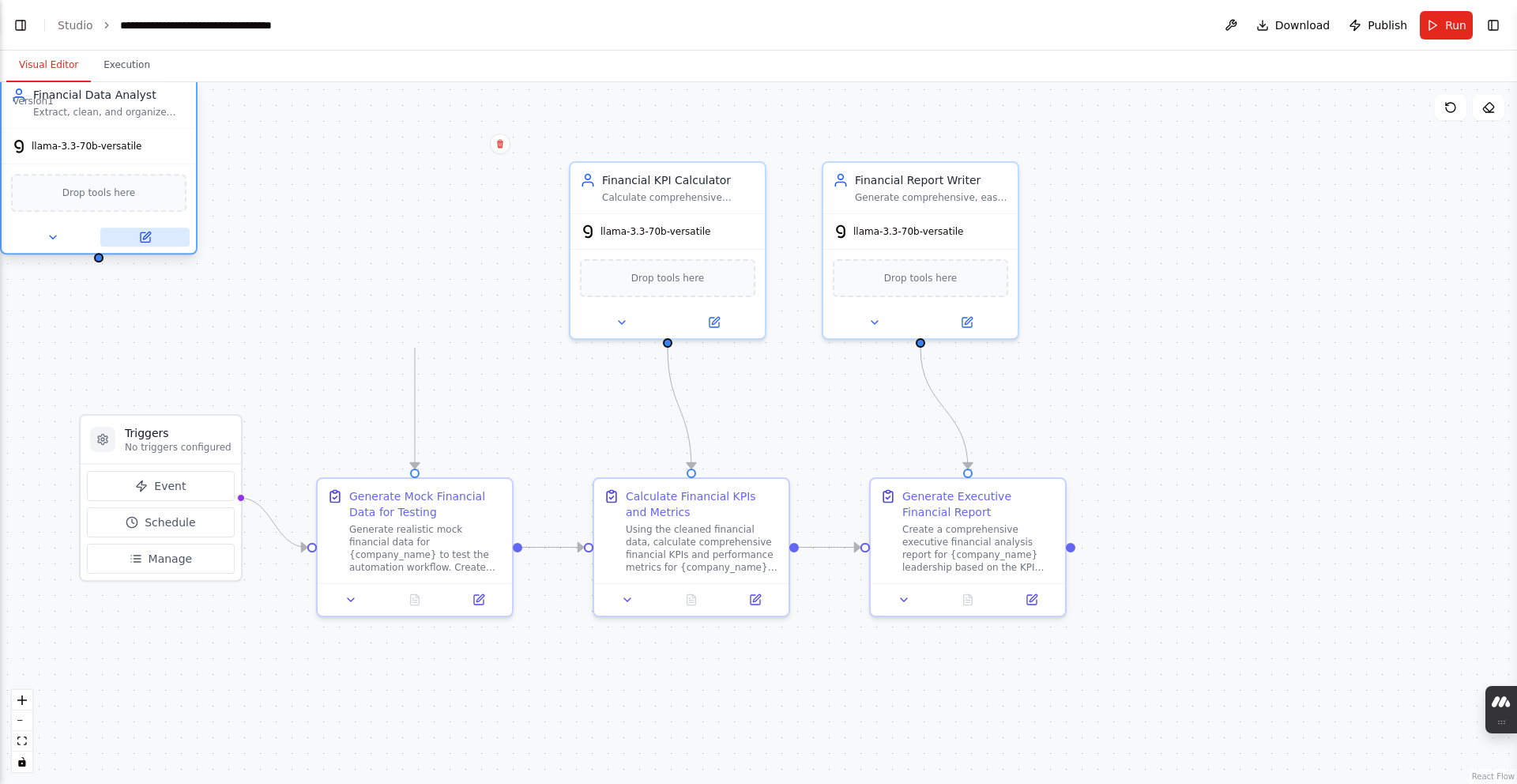
click at [159, 232] on button at bounding box center [145, 237] width 89 height 19
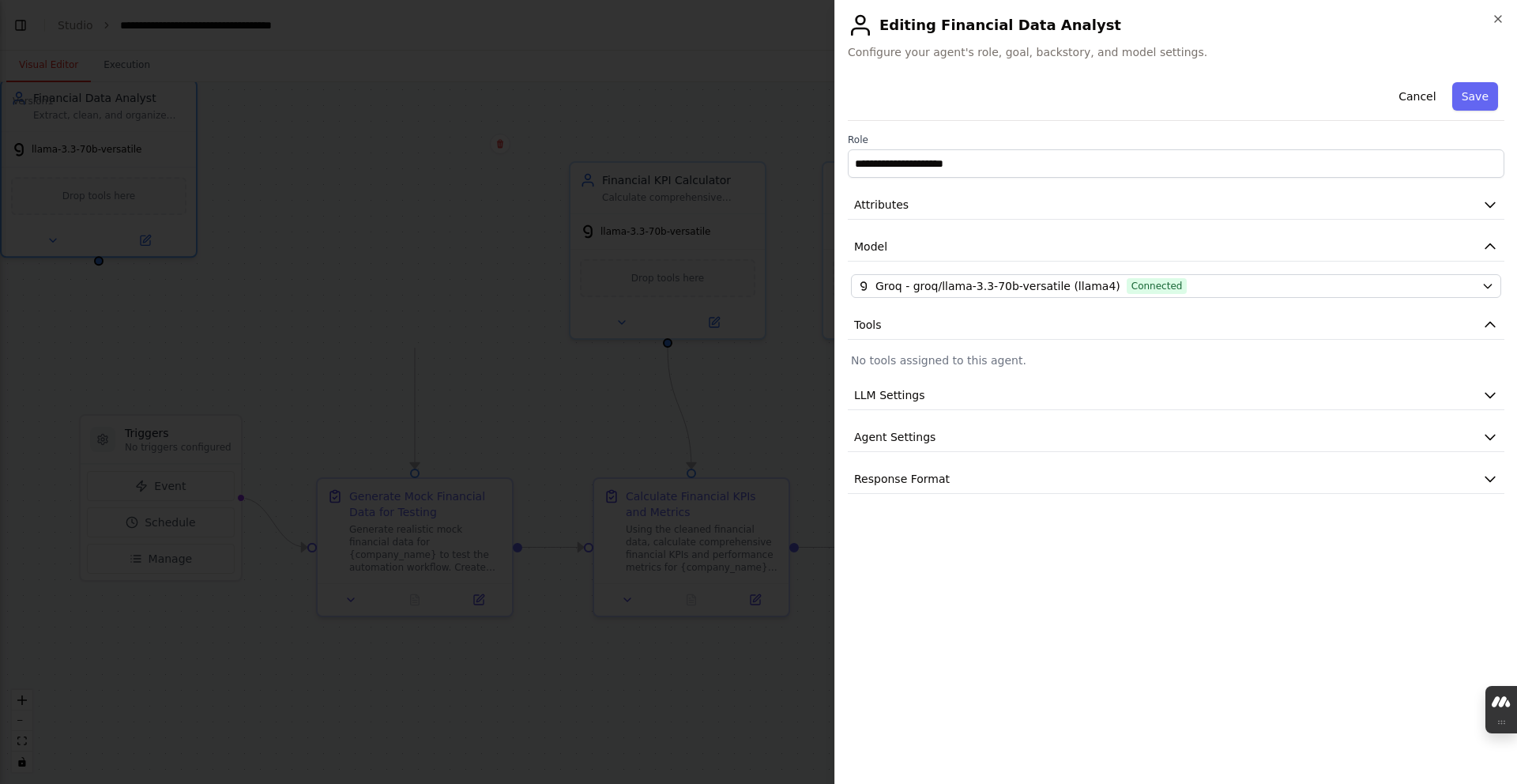
click at [676, 299] on div "**********" at bounding box center [1176, 284] width 657 height 418
click at [676, 298] on div "**********" at bounding box center [1176, 284] width 657 height 418
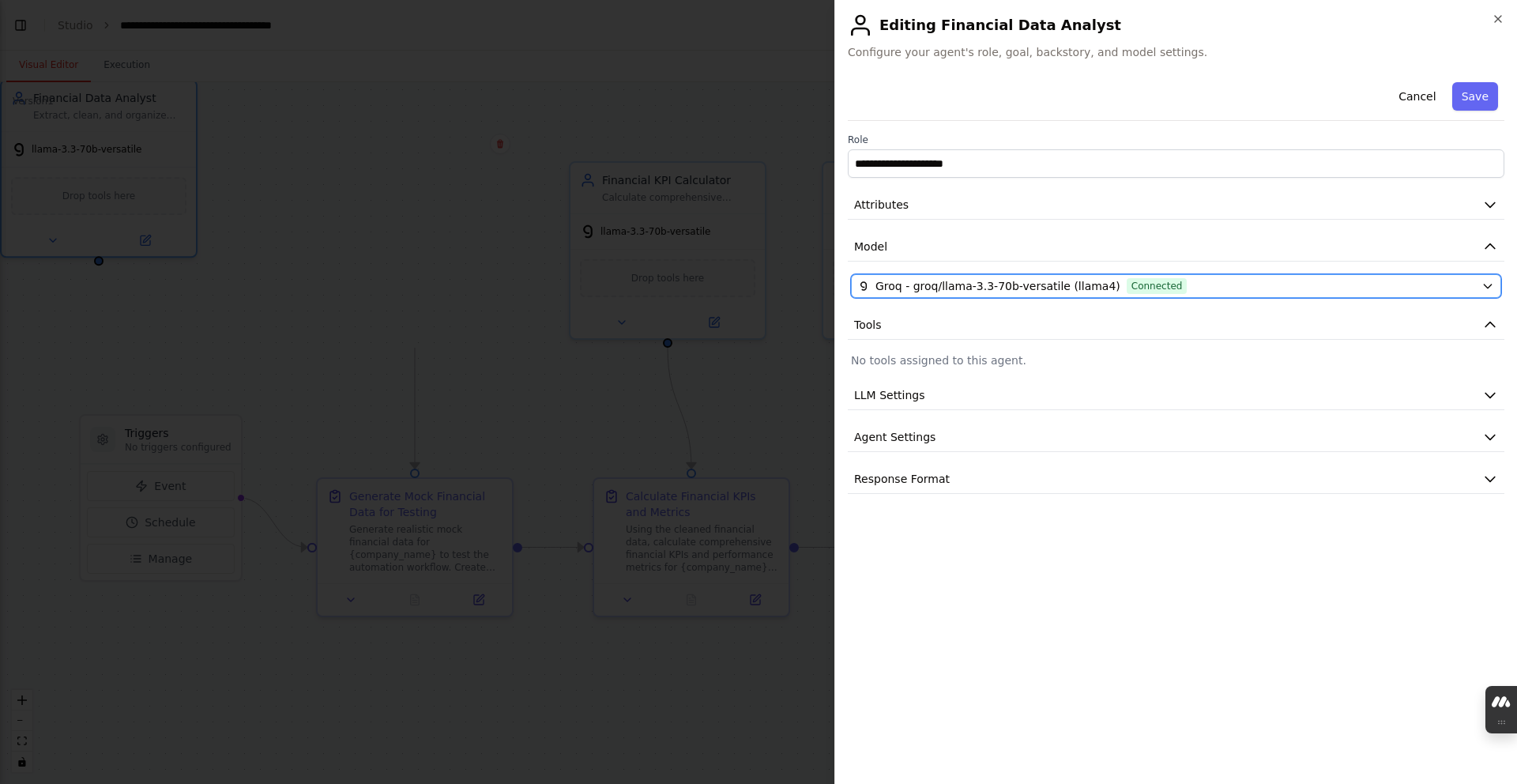
click at [676, 291] on div "Groq - groq/llama-3.3-70b-versatile (llama4) Connected" at bounding box center [1167, 286] width 617 height 16
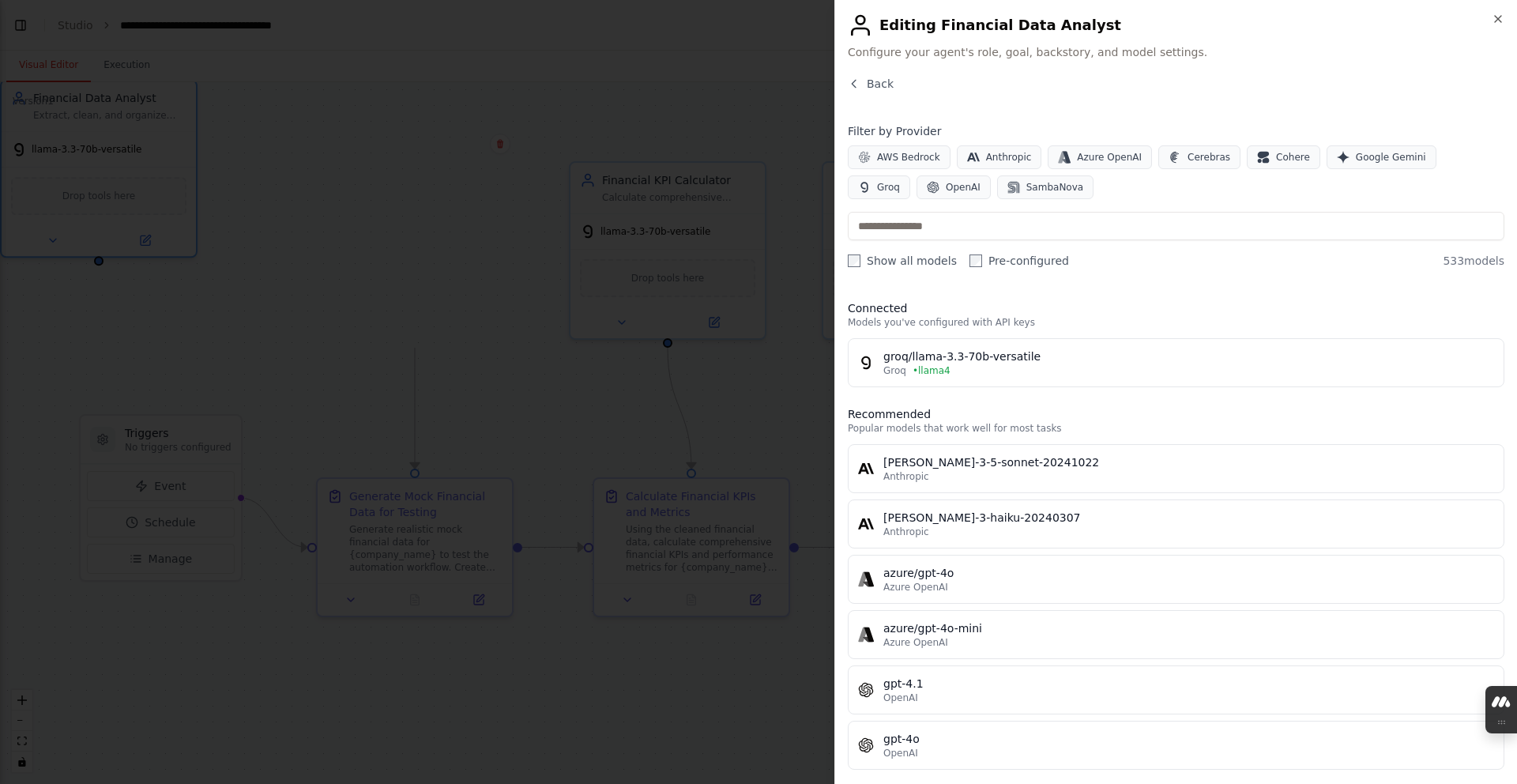
click at [676, 287] on div "Connected Models you've configured with API keys groq/llama-3.3-70b-versatile G…" at bounding box center [1176, 529] width 657 height 484
click at [676, 236] on input "text" at bounding box center [1176, 225] width 657 height 28
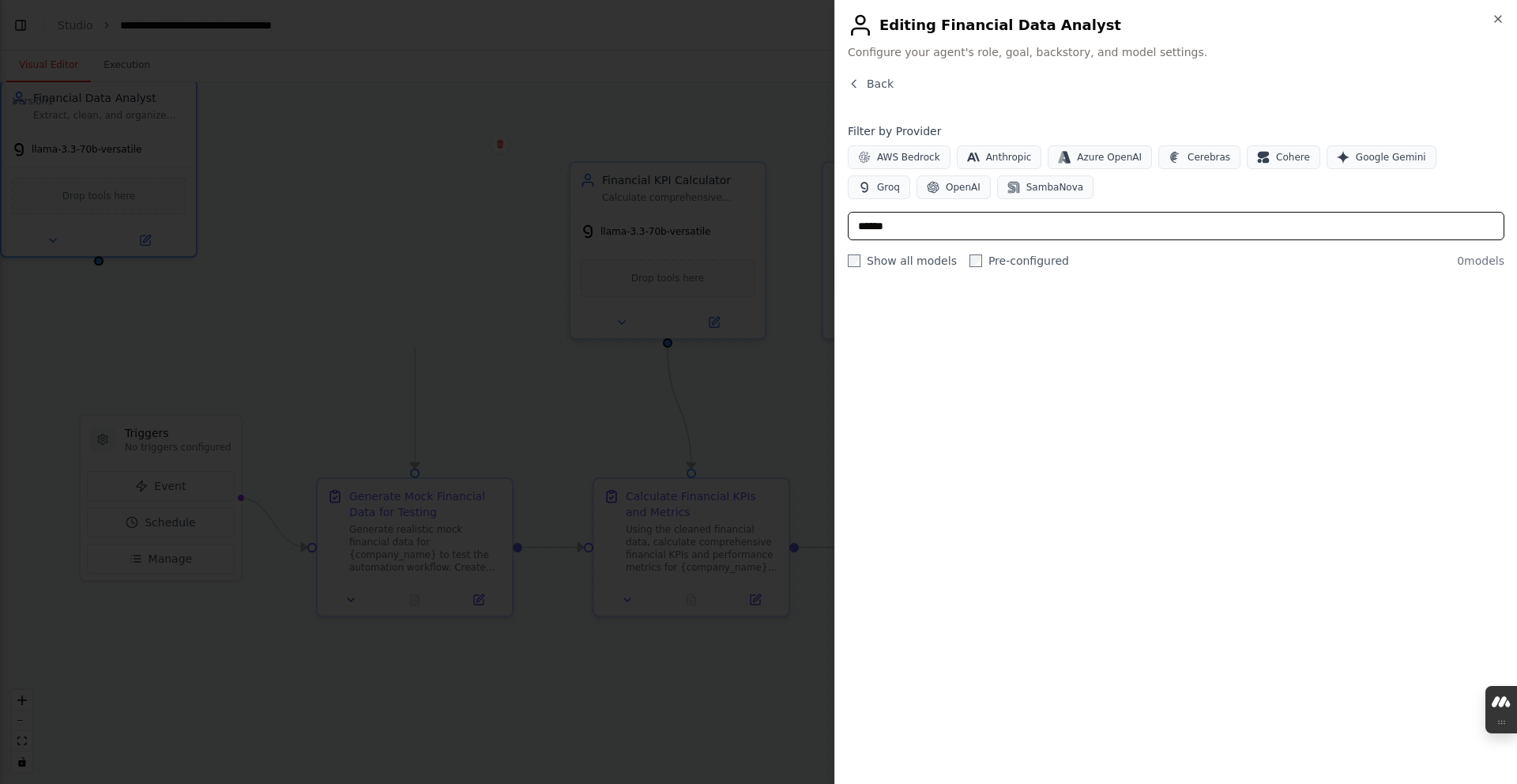
click at [676, 234] on input "******" at bounding box center [1176, 225] width 657 height 28
type input "******"
click at [676, 86] on icon "button" at bounding box center [854, 84] width 13 height 13
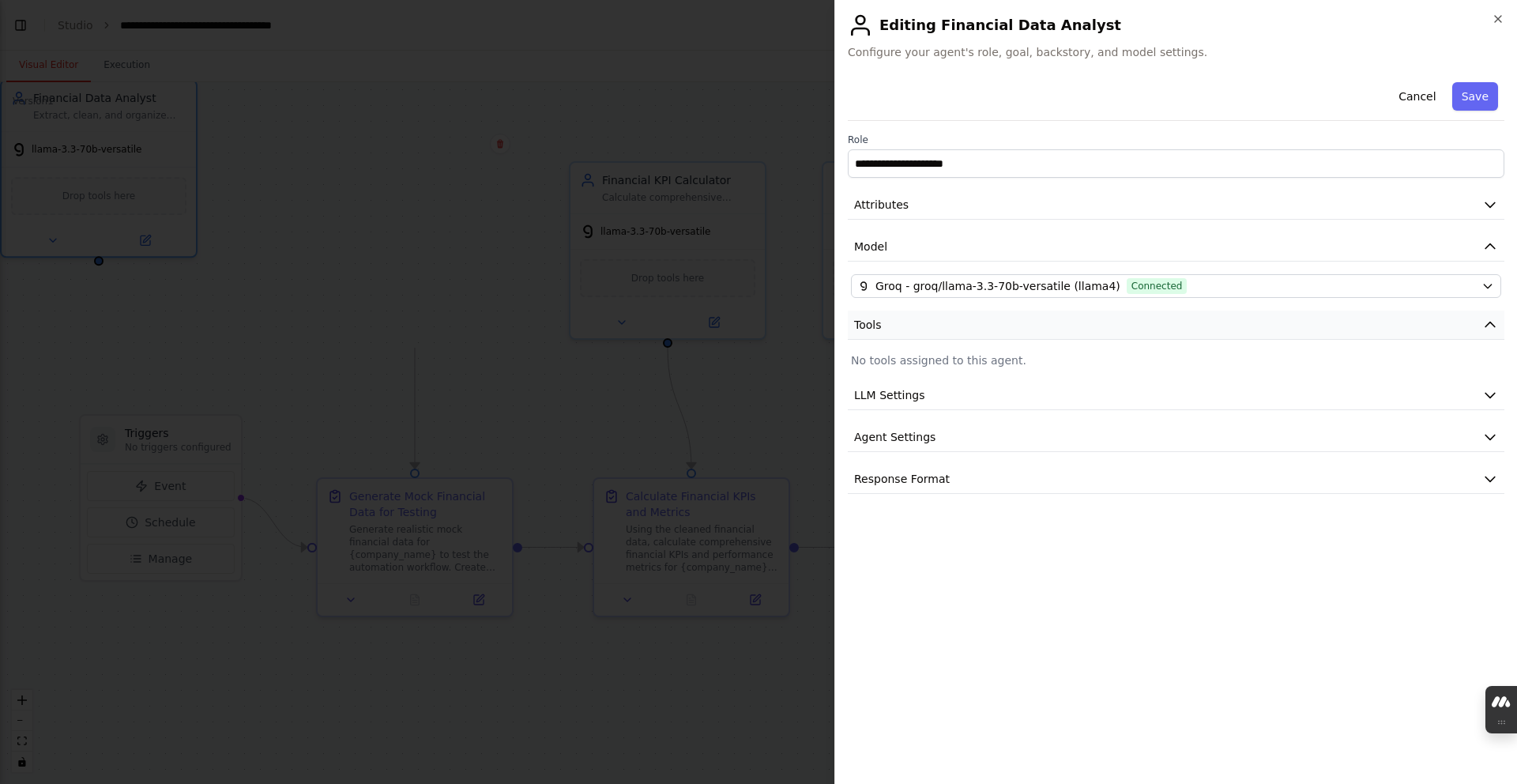
click at [676, 328] on button "Tools" at bounding box center [1176, 325] width 657 height 29
click at [676, 353] on button "LLM Settings" at bounding box center [1176, 367] width 657 height 29
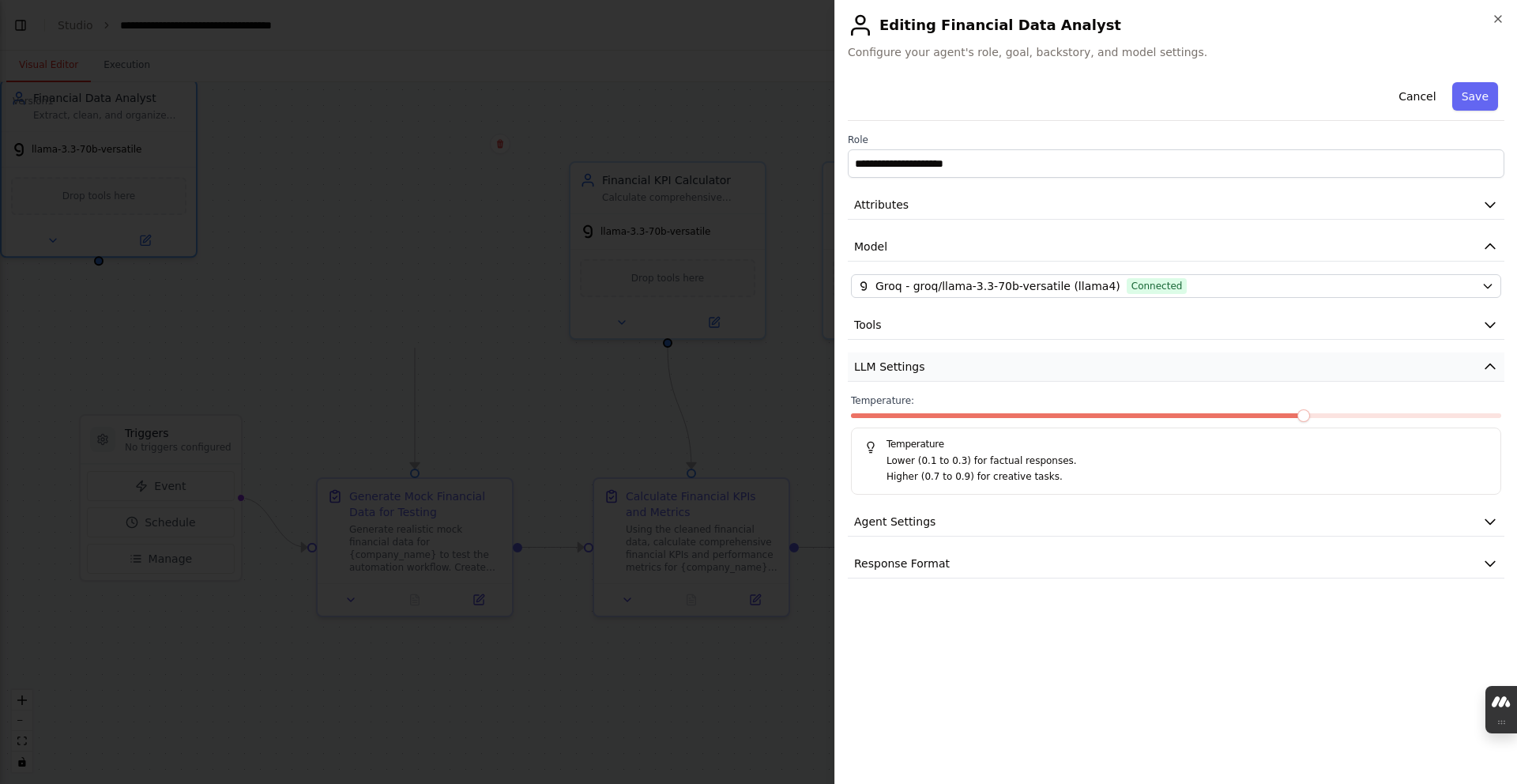
click at [676, 353] on button "LLM Settings" at bounding box center [1176, 367] width 657 height 29
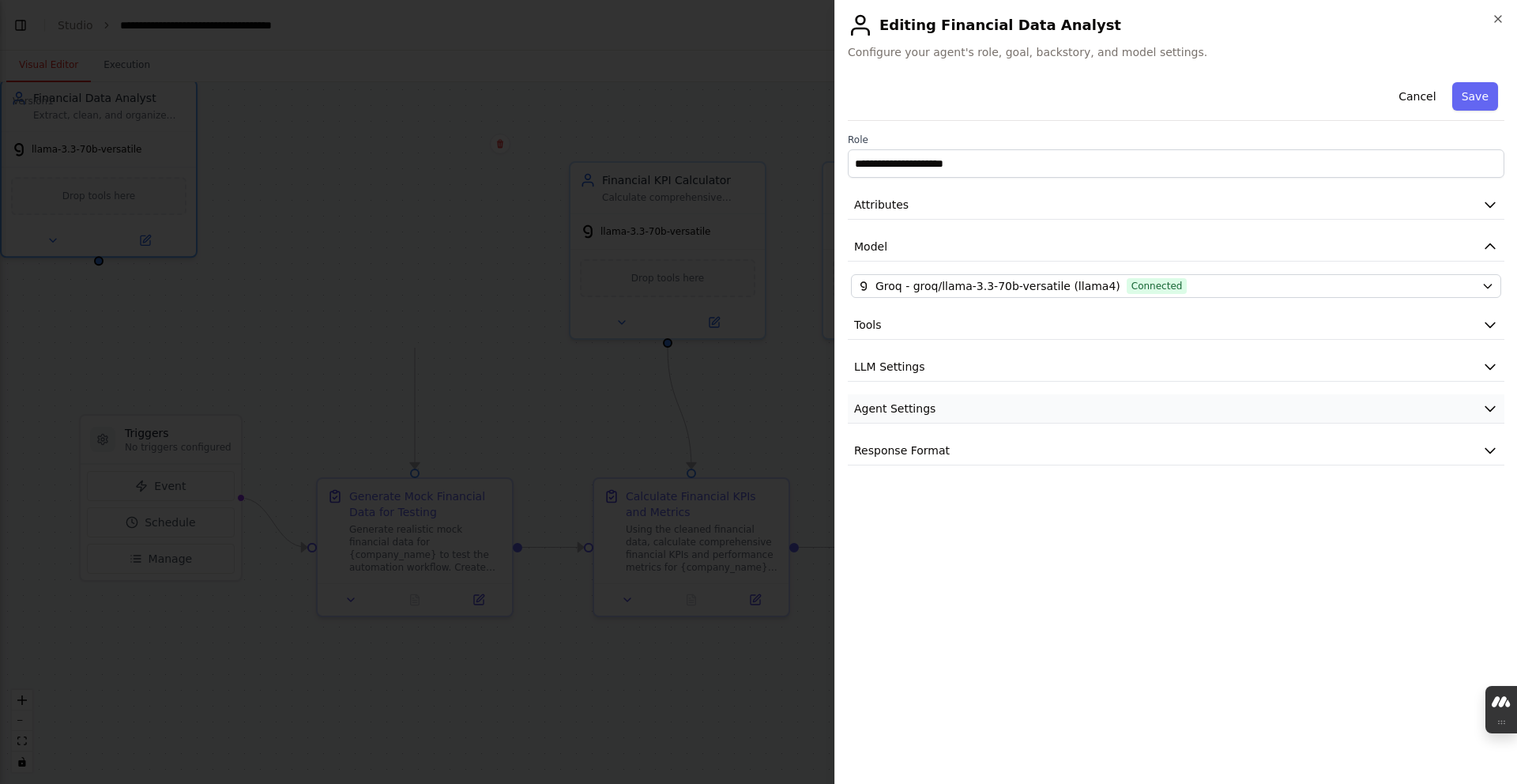
click at [676, 401] on span "Agent Settings" at bounding box center [895, 409] width 81 height 16
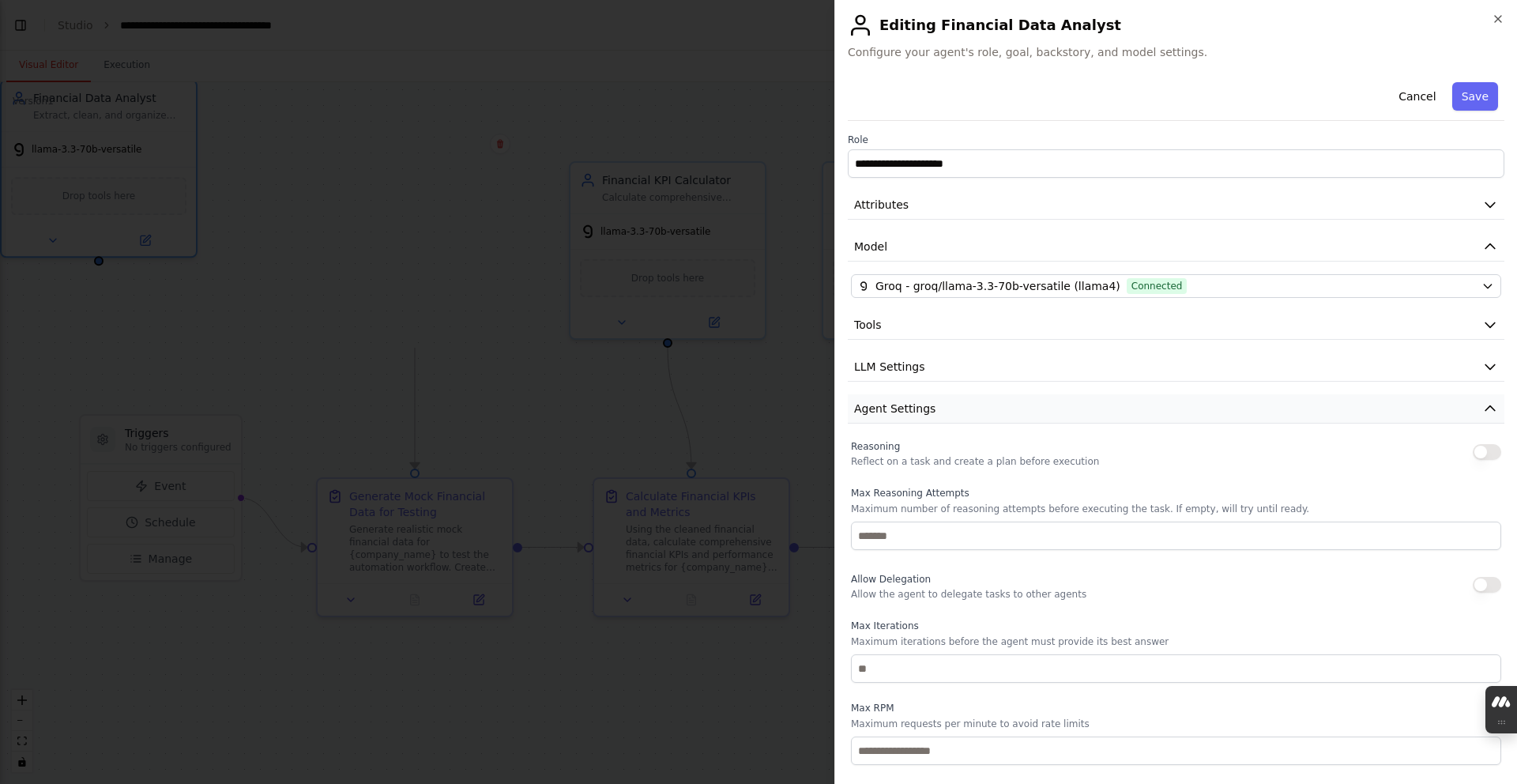
click at [676, 394] on button "Agent Settings" at bounding box center [1176, 409] width 657 height 29
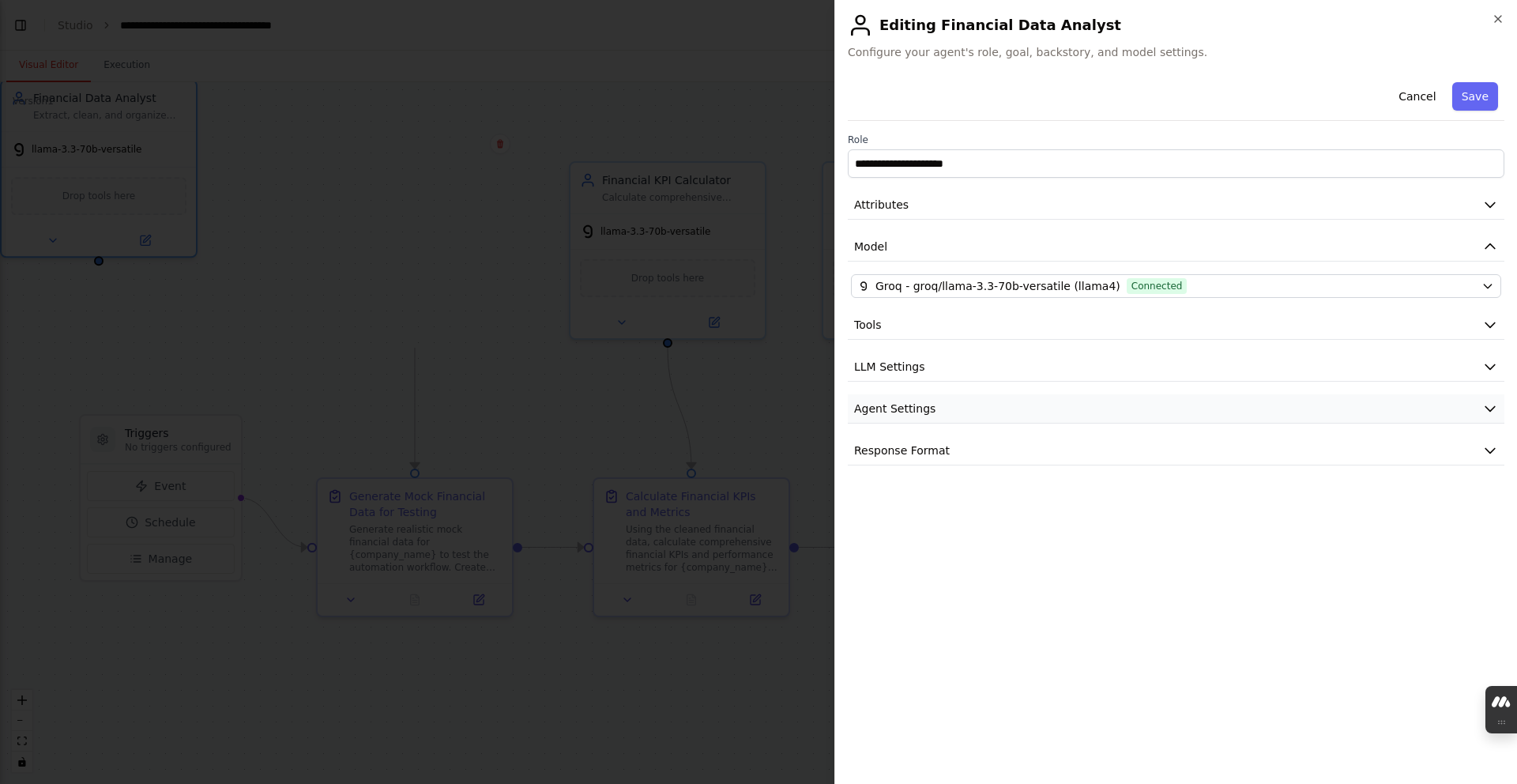
click at [676, 395] on button "Agent Settings" at bounding box center [1176, 409] width 657 height 29
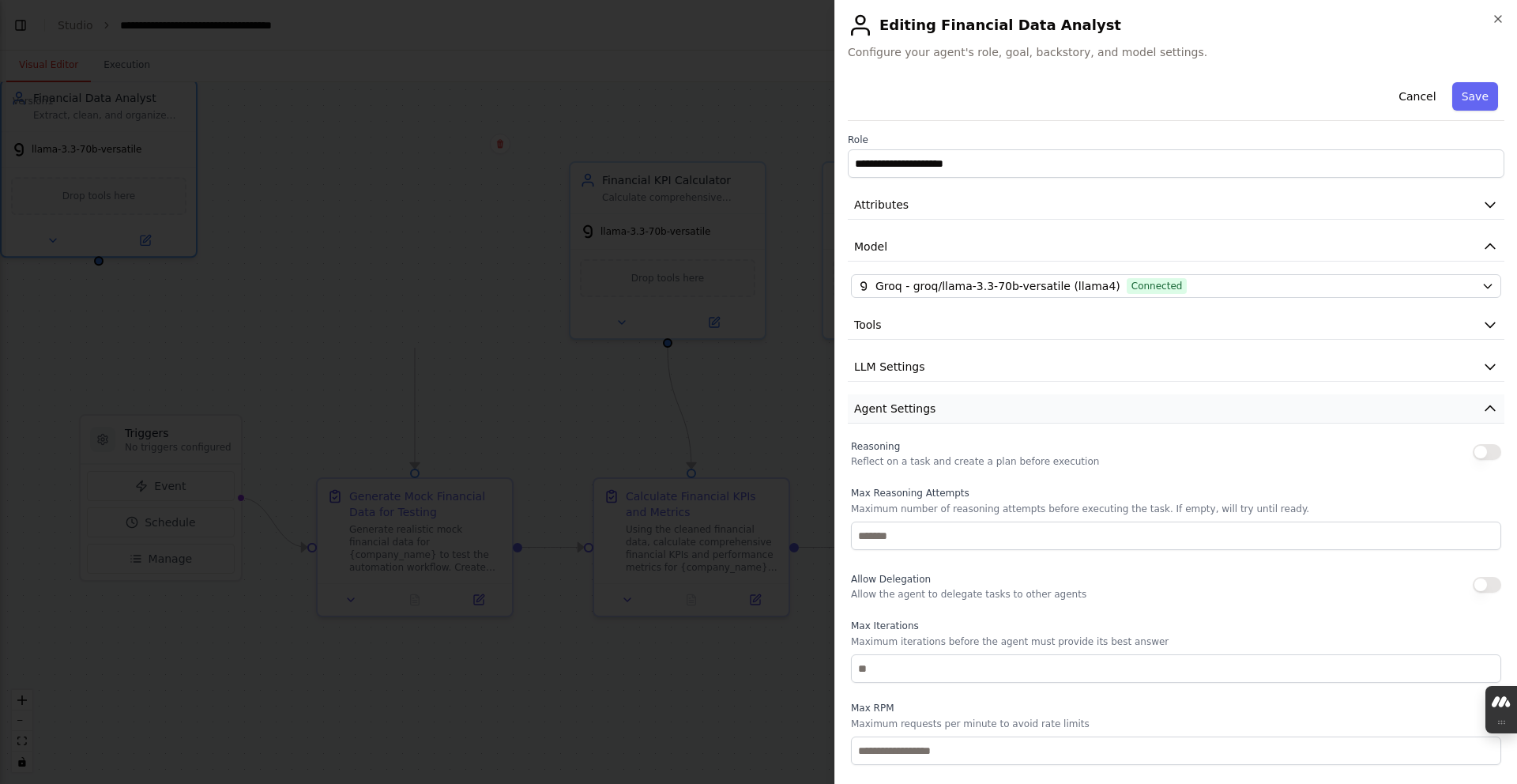
click at [676, 395] on button "Agent Settings" at bounding box center [1176, 409] width 657 height 29
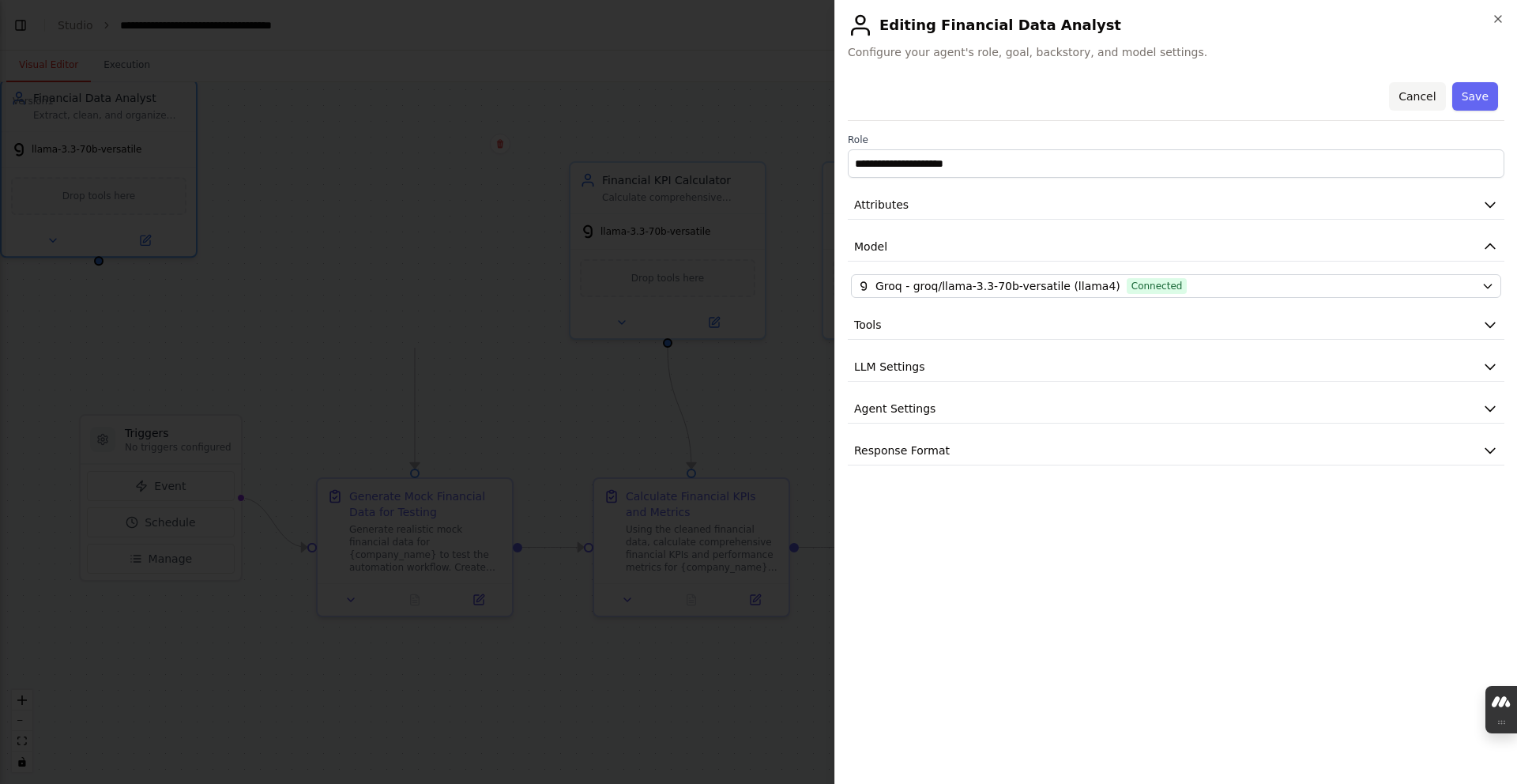
click at [676, 101] on button "Cancel" at bounding box center [1417, 96] width 56 height 28
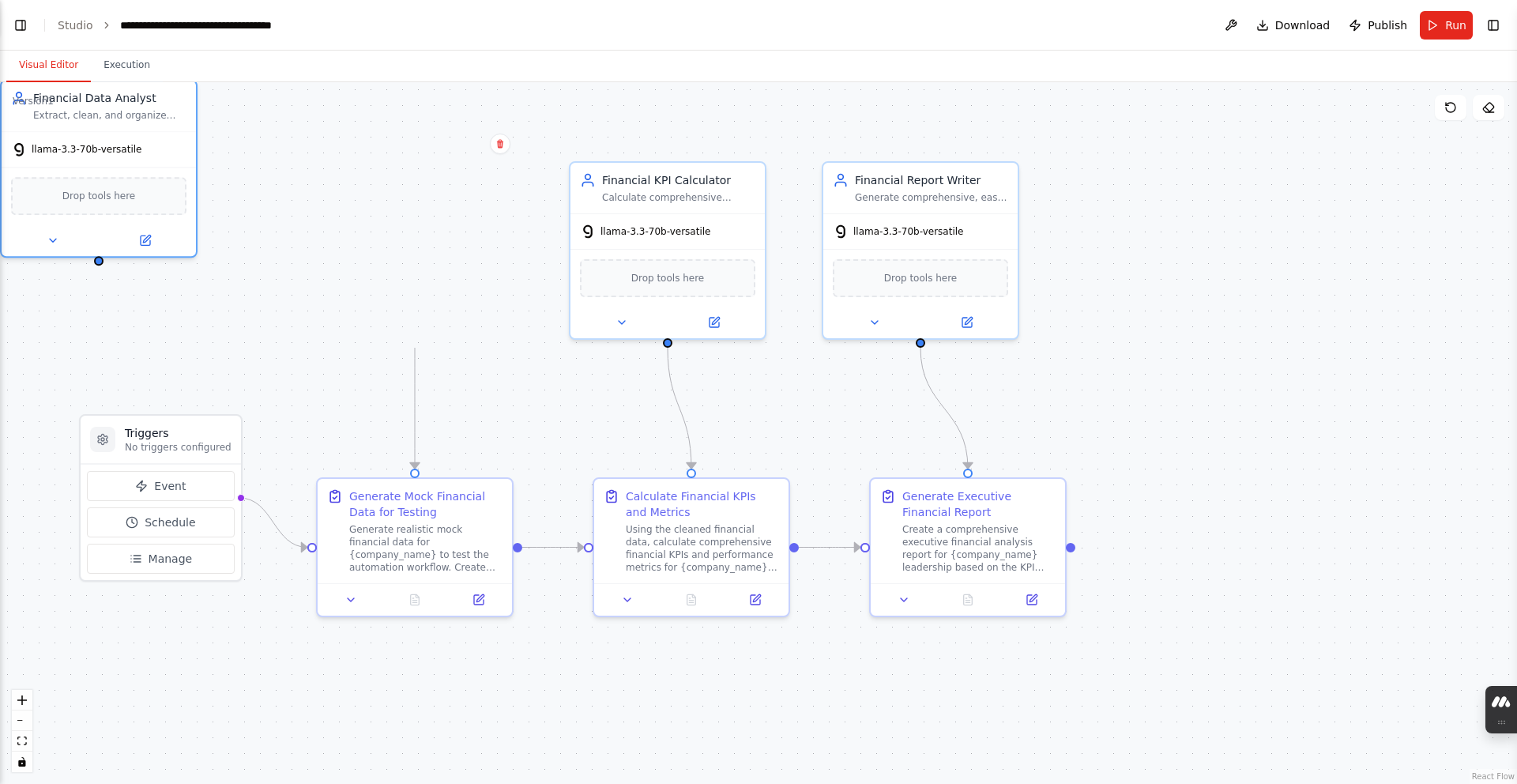
drag, startPoint x: 271, startPoint y: 36, endPoint x: 258, endPoint y: 35, distance: 13.0
click at [258, 35] on header "**********" at bounding box center [758, 25] width 1517 height 51
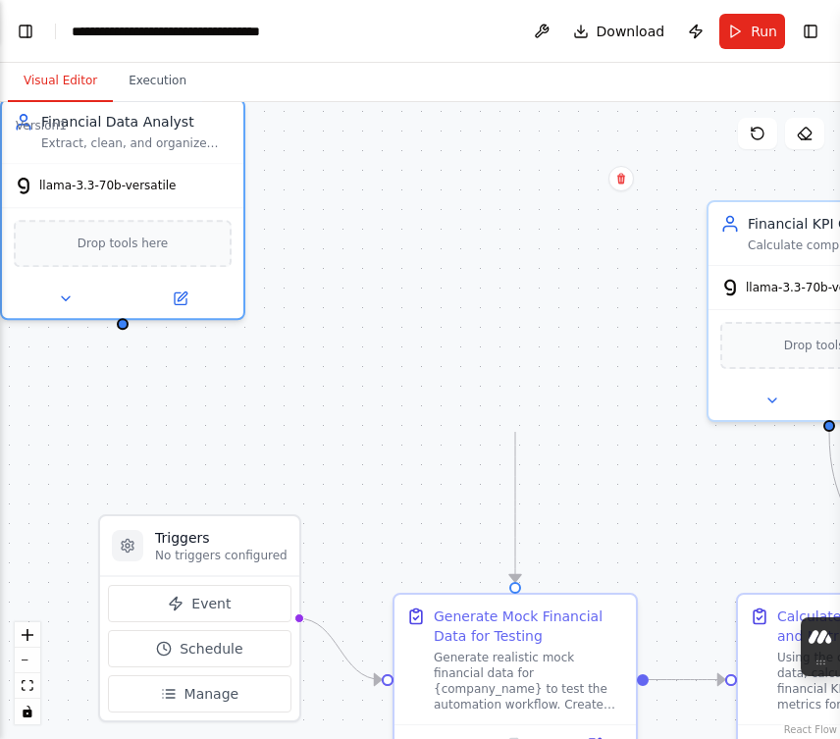
scroll to position [17530, 0]
